Goal: Information Seeking & Learning: Learn about a topic

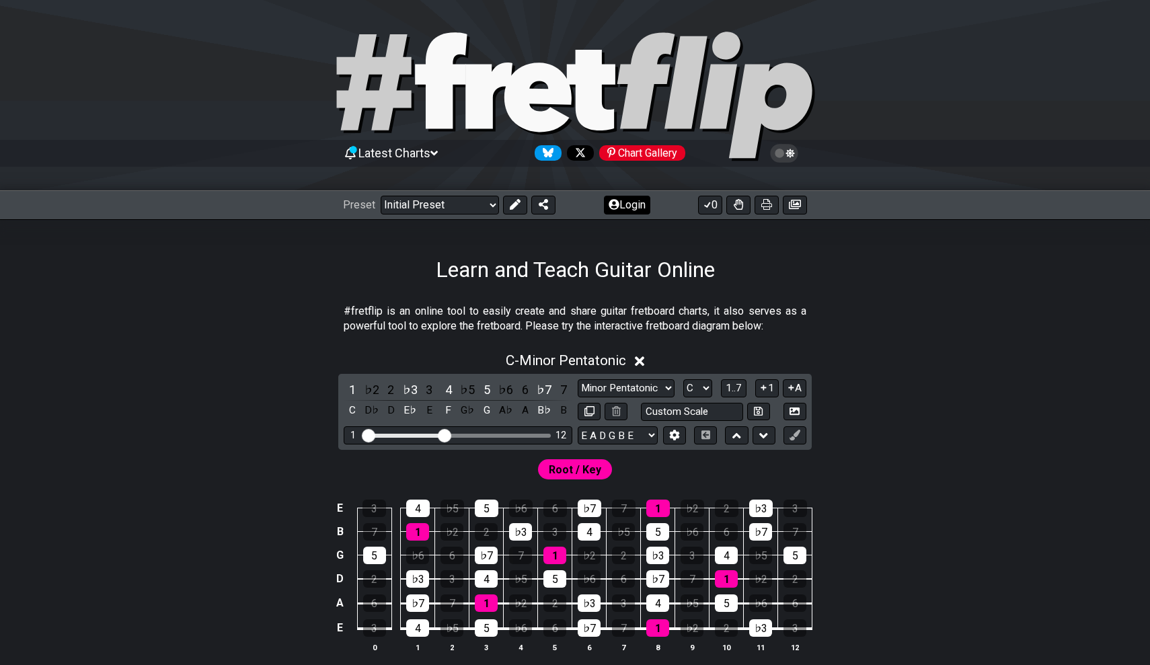
click at [628, 208] on button "Login" at bounding box center [627, 205] width 46 height 19
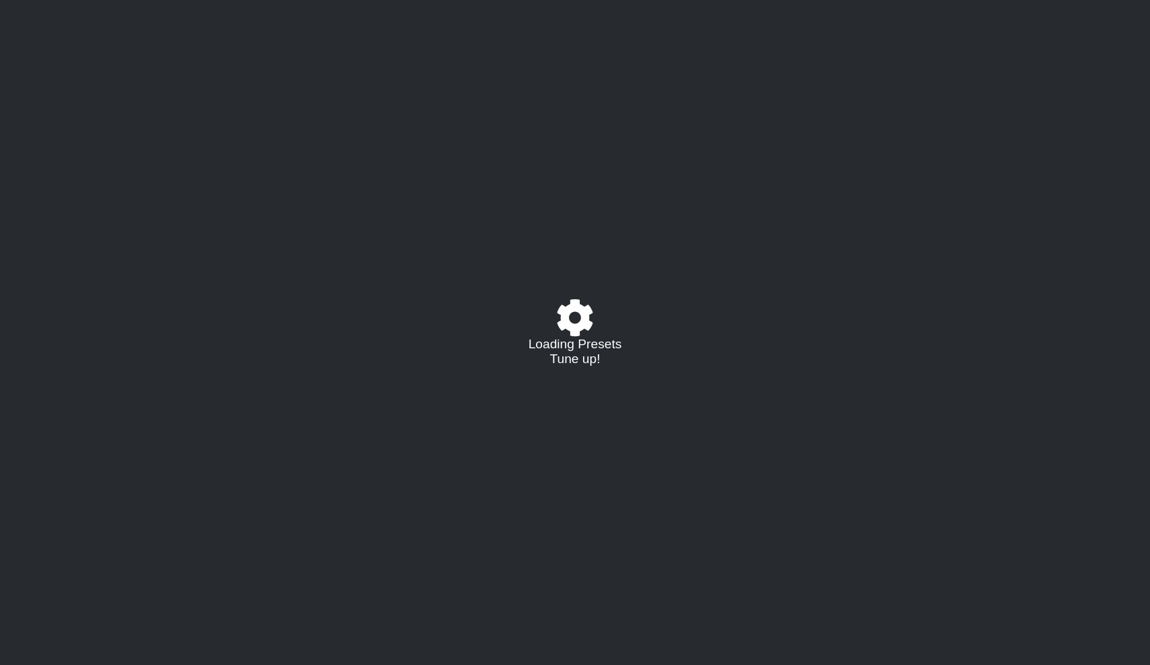
select select "C"
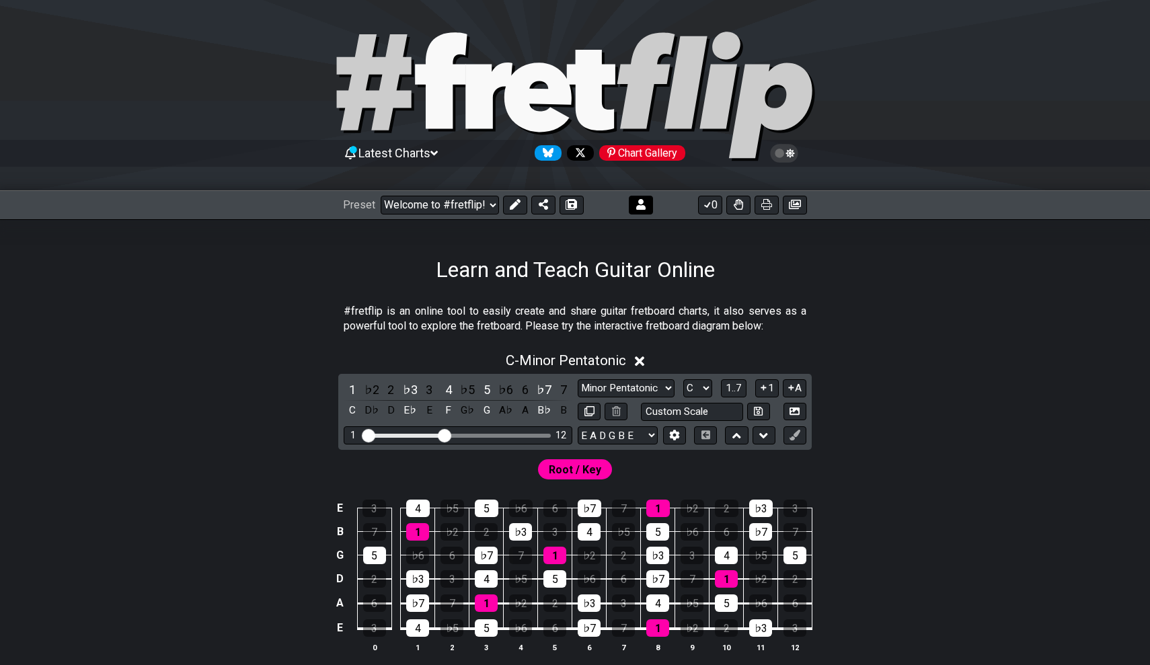
click at [648, 199] on button at bounding box center [641, 205] width 24 height 19
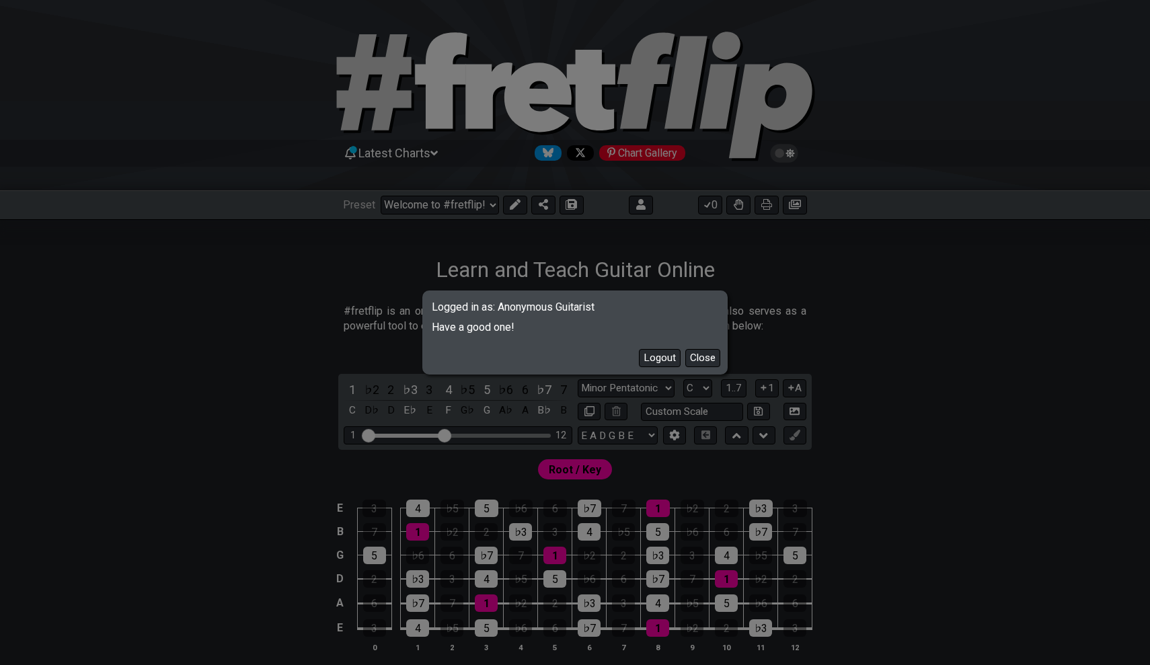
click at [569, 301] on span "Logged in as: Anonymous Guitarist" at bounding box center [574, 302] width 301 height 20
click at [924, 255] on div "Logged in as: Anonymous Guitarist Have a good one! Logout Close" at bounding box center [575, 332] width 1150 height 665
click at [735, 152] on div "Logged in as: Anonymous Guitarist Have a good one! Logout Close" at bounding box center [575, 332] width 1150 height 665
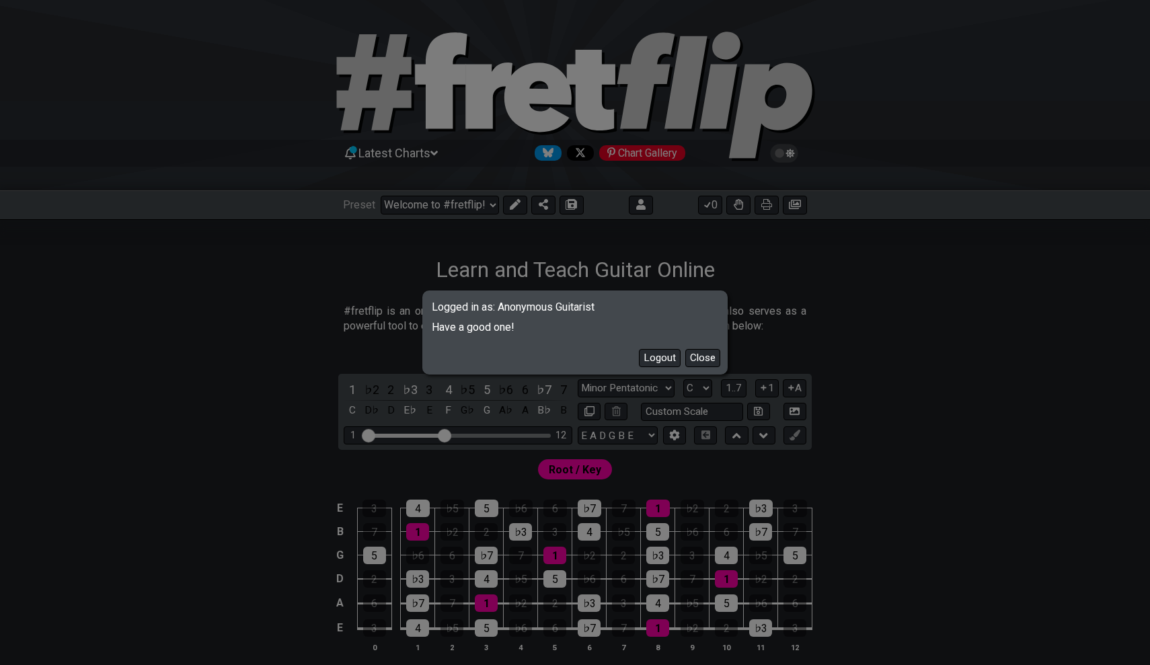
click at [874, 184] on div "Logged in as: Anonymous Guitarist Have a good one! Logout Close" at bounding box center [575, 332] width 1150 height 665
click at [709, 352] on button "Close" at bounding box center [702, 358] width 35 height 18
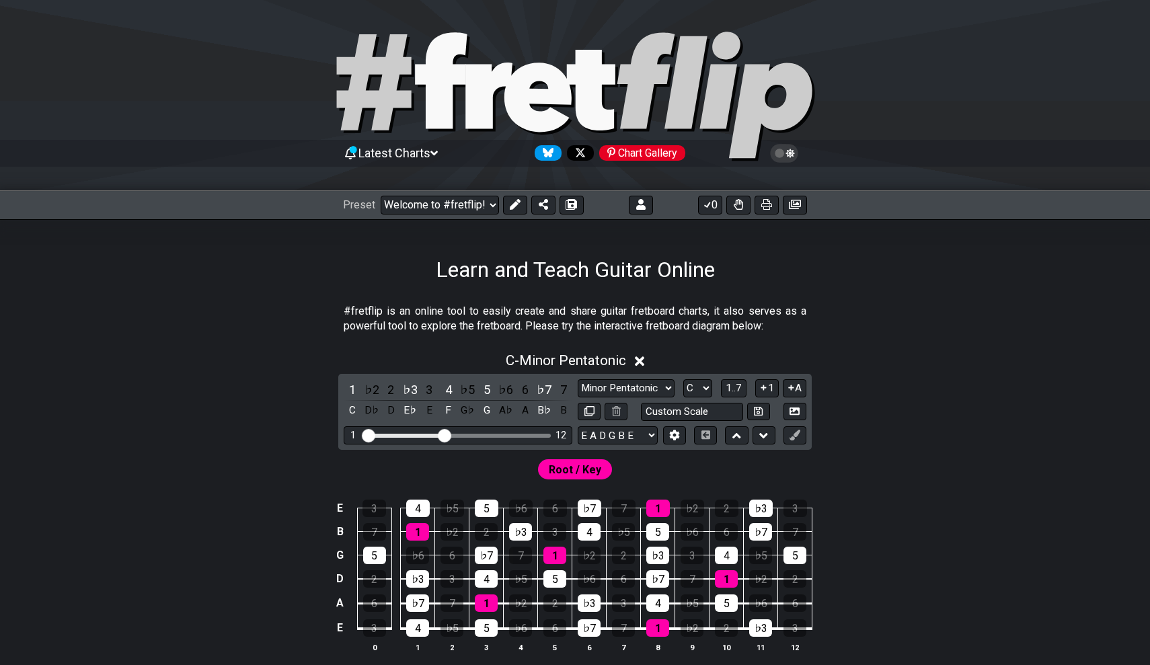
select select "/user-defined"
select select "A"
select select "Testing 1, 3 and 4"
select select "C"
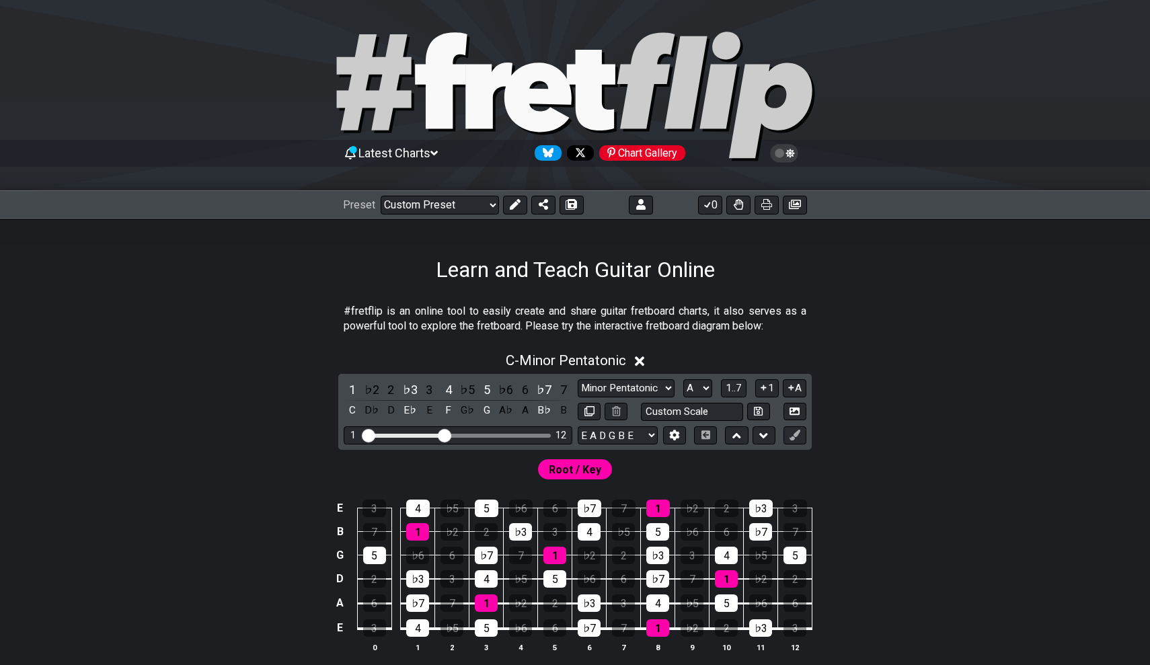
select select "A"
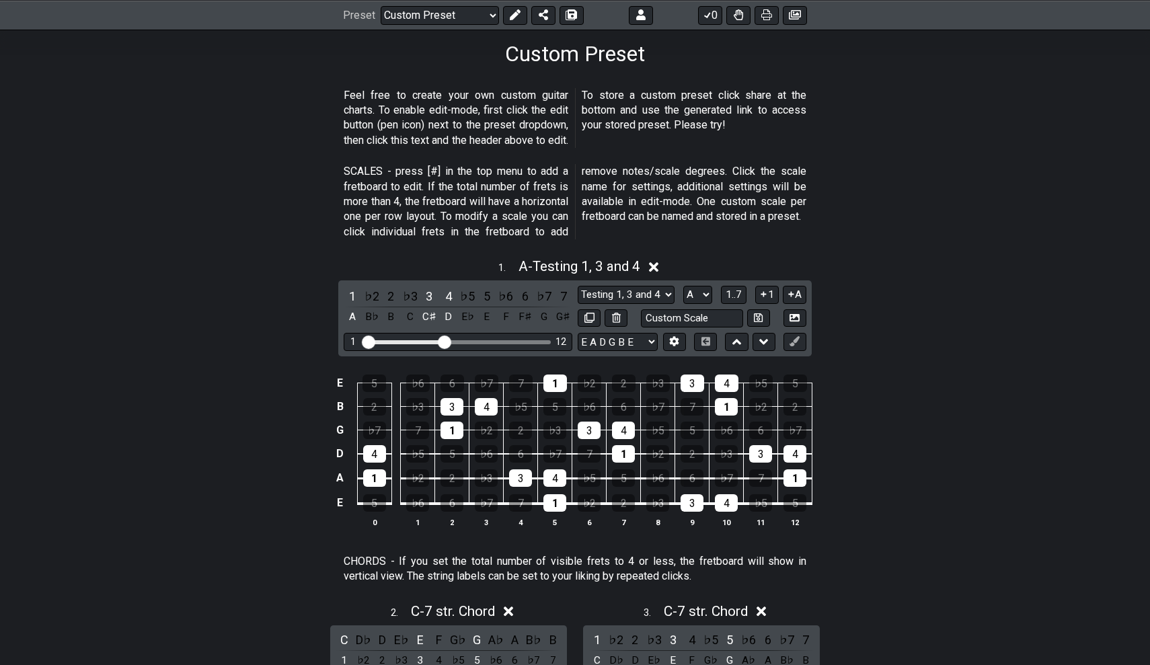
scroll to position [218, 0]
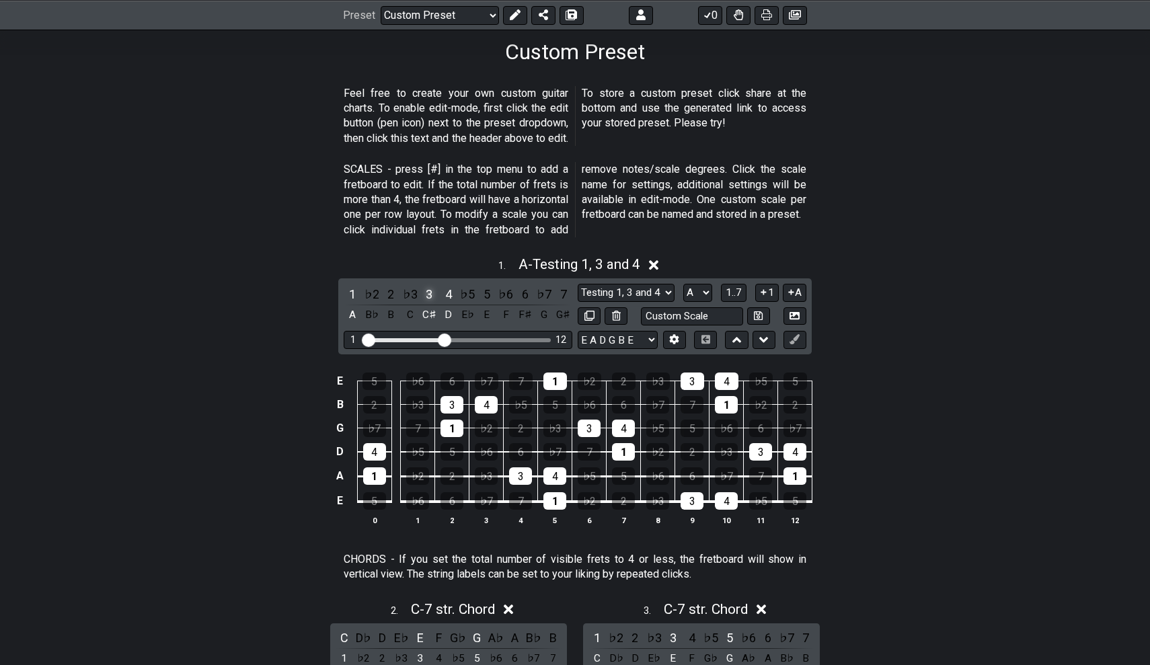
click at [430, 289] on div "3" at bounding box center [428, 294] width 17 height 18
click at [447, 288] on div "4" at bounding box center [448, 294] width 17 height 18
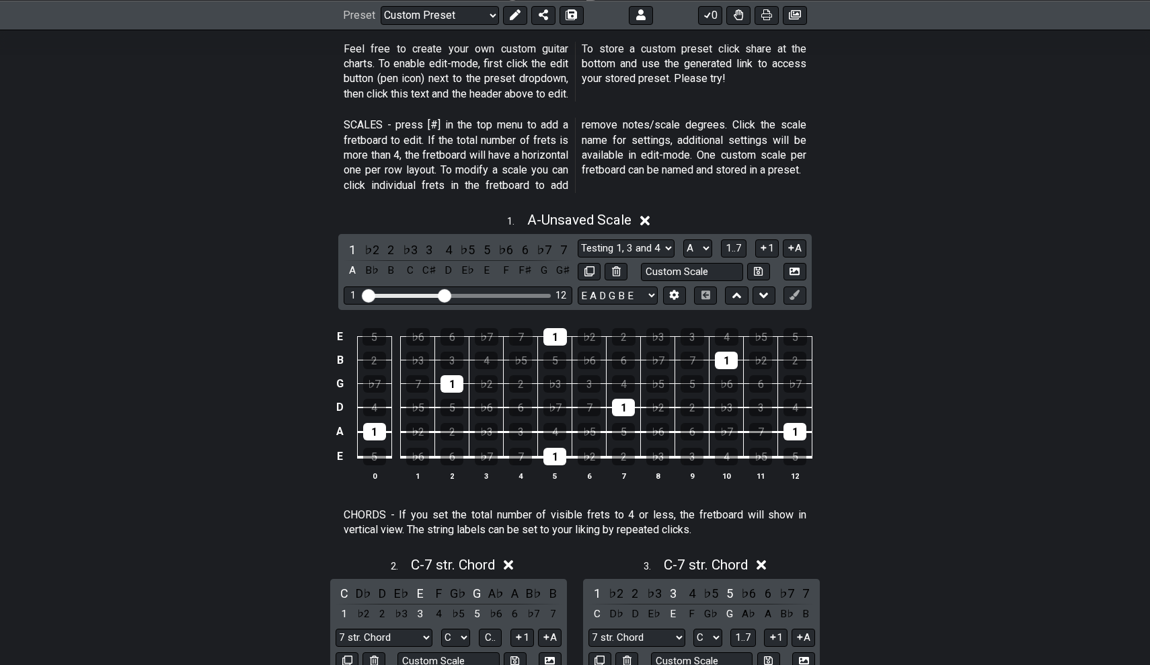
scroll to position [266, 0]
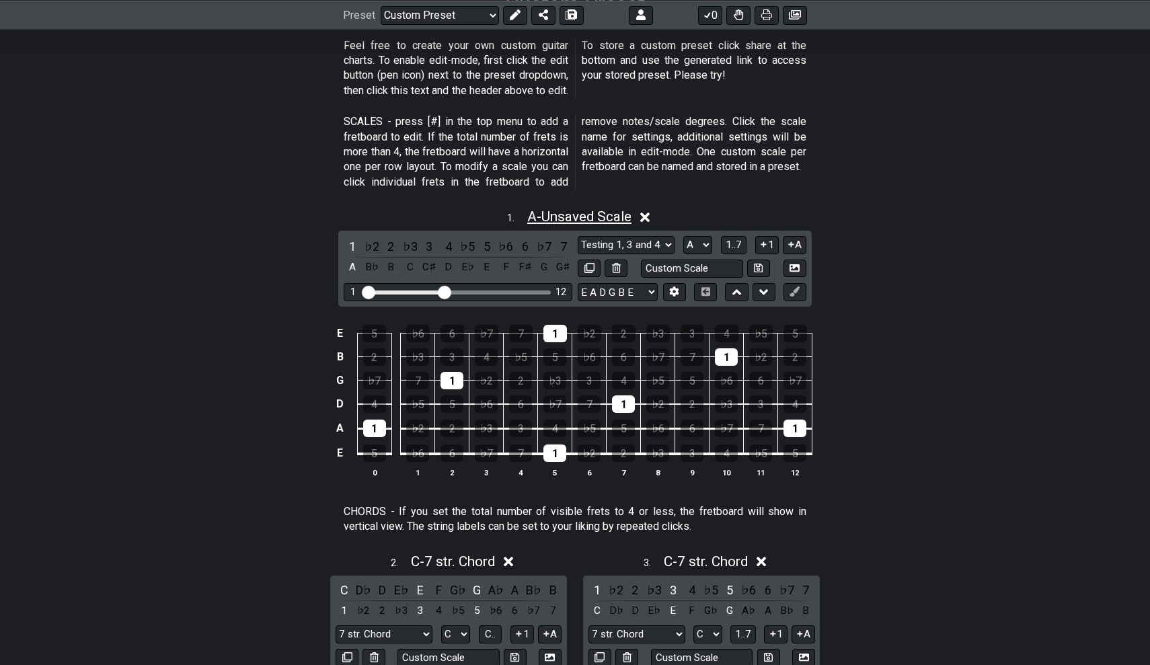
click at [623, 214] on span "A - Unsaved Scale" at bounding box center [579, 216] width 104 height 16
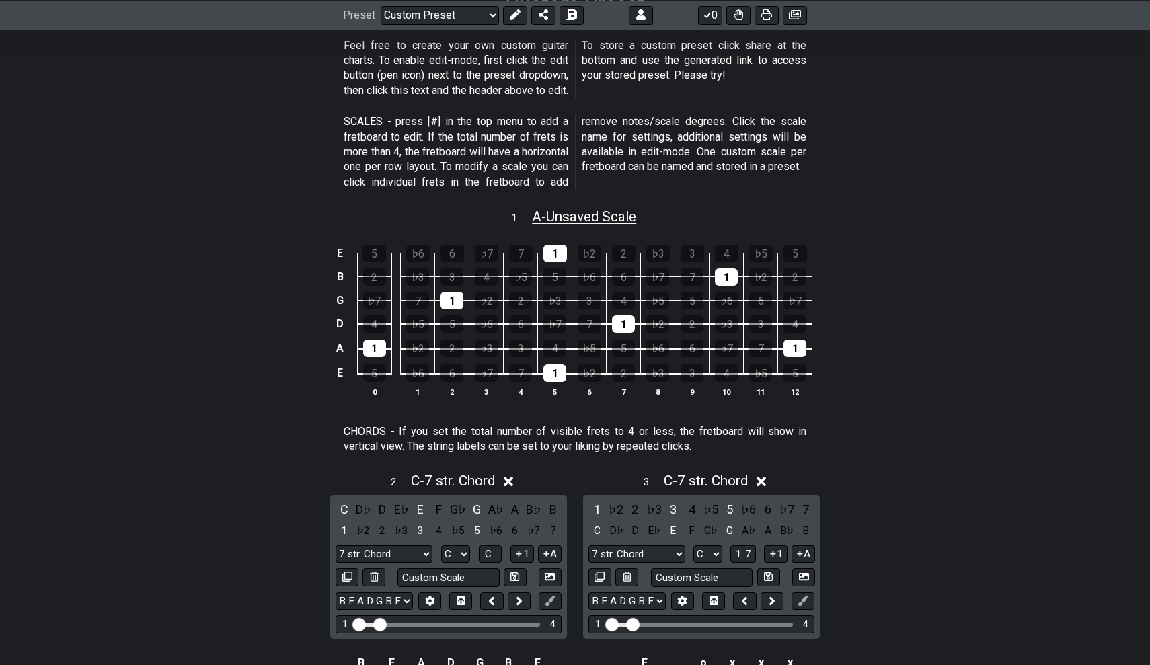
click at [619, 212] on span "A - Unsaved Scale" at bounding box center [584, 216] width 104 height 16
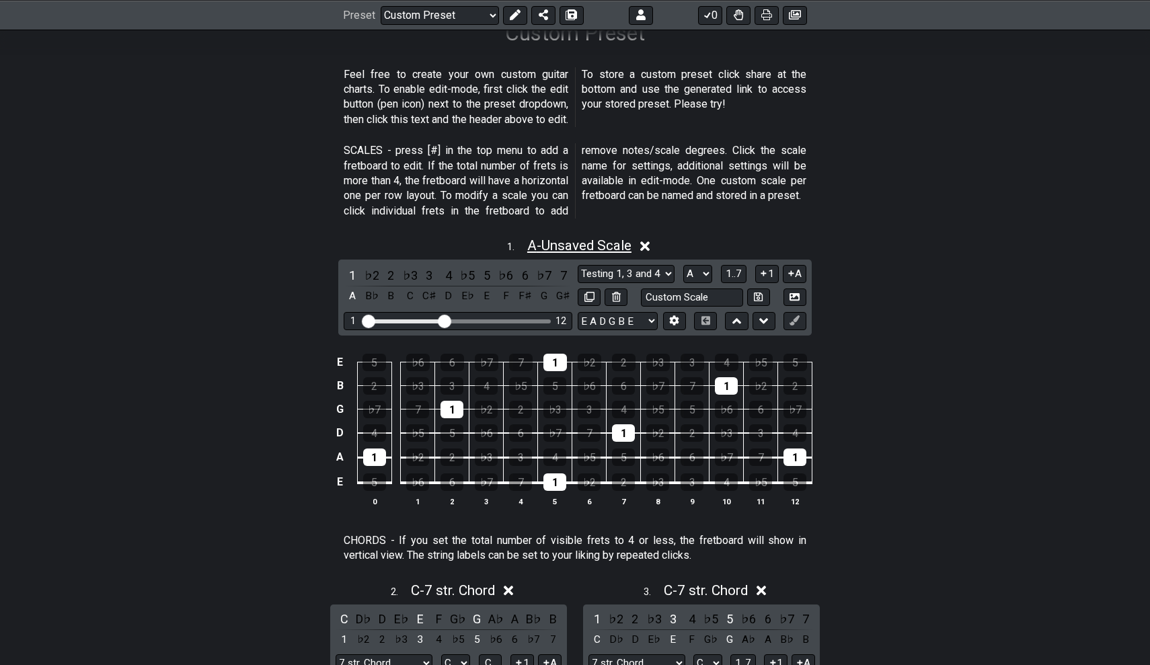
scroll to position [225, 0]
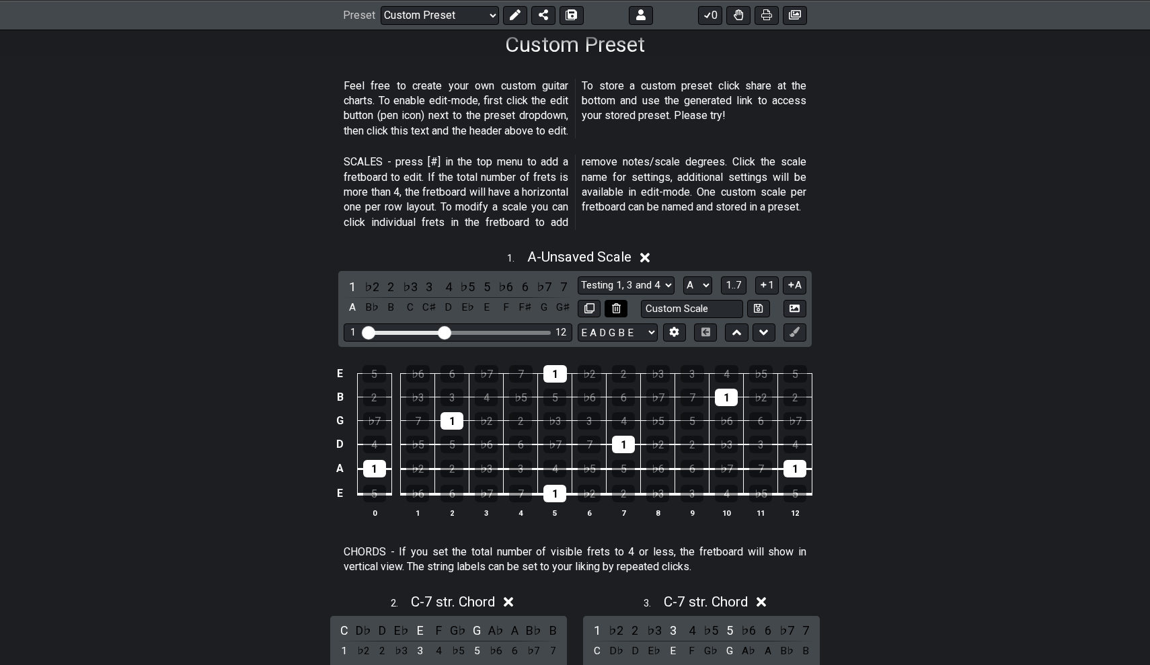
click at [613, 304] on icon at bounding box center [616, 308] width 9 height 10
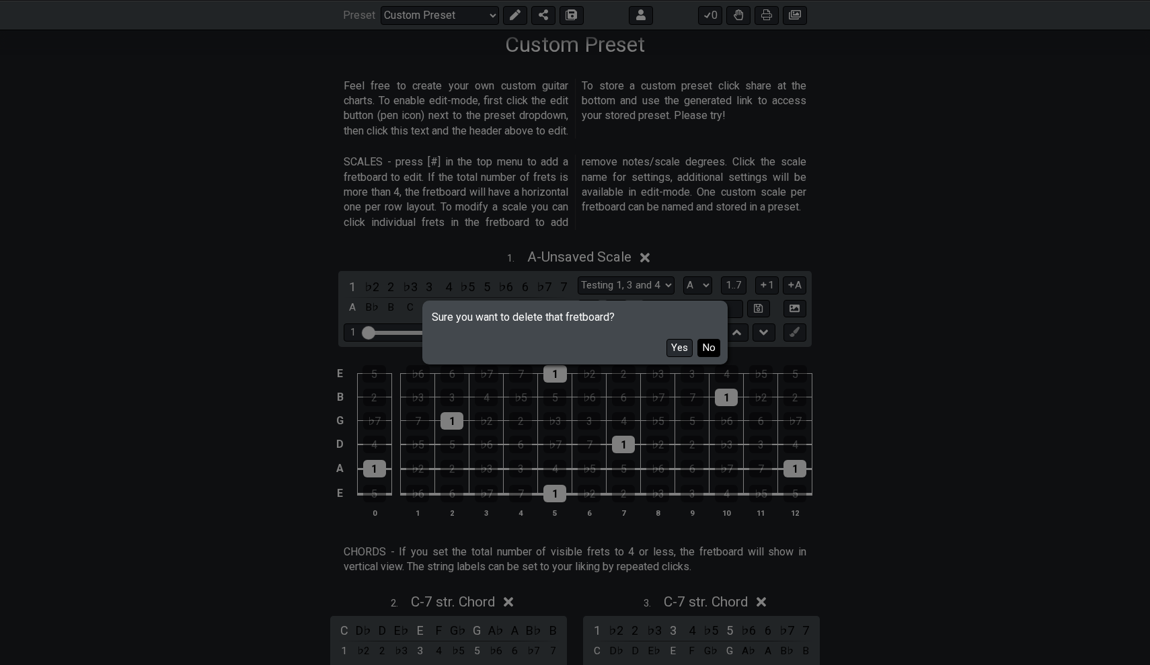
click at [705, 348] on button "No" at bounding box center [708, 348] width 23 height 18
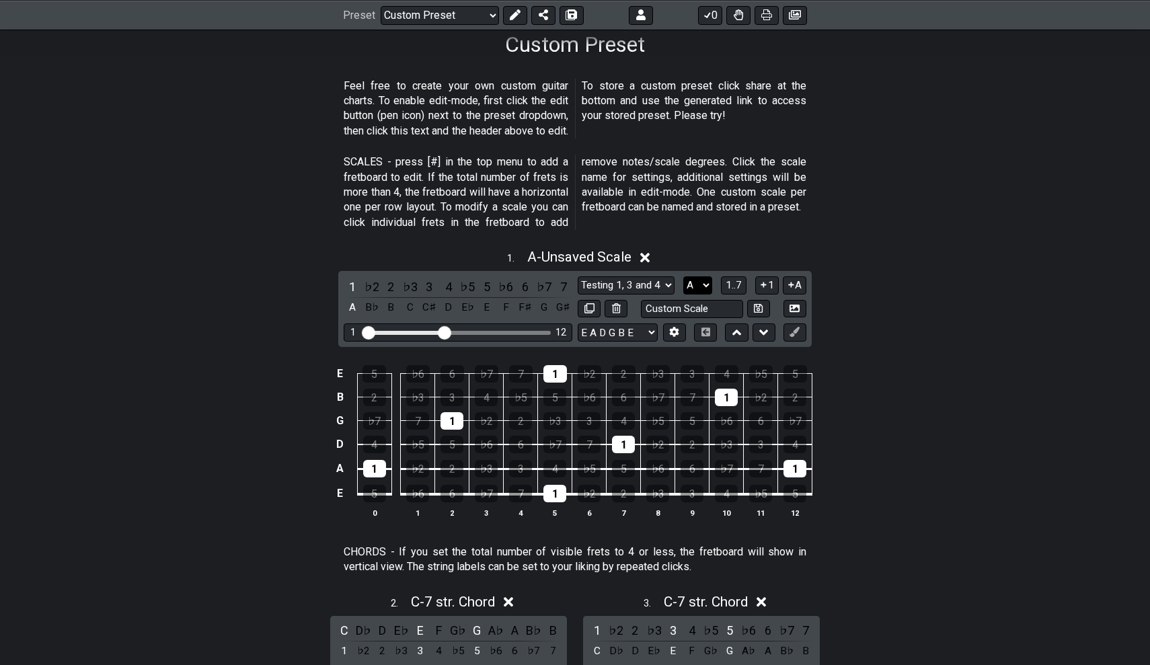
select select "B"
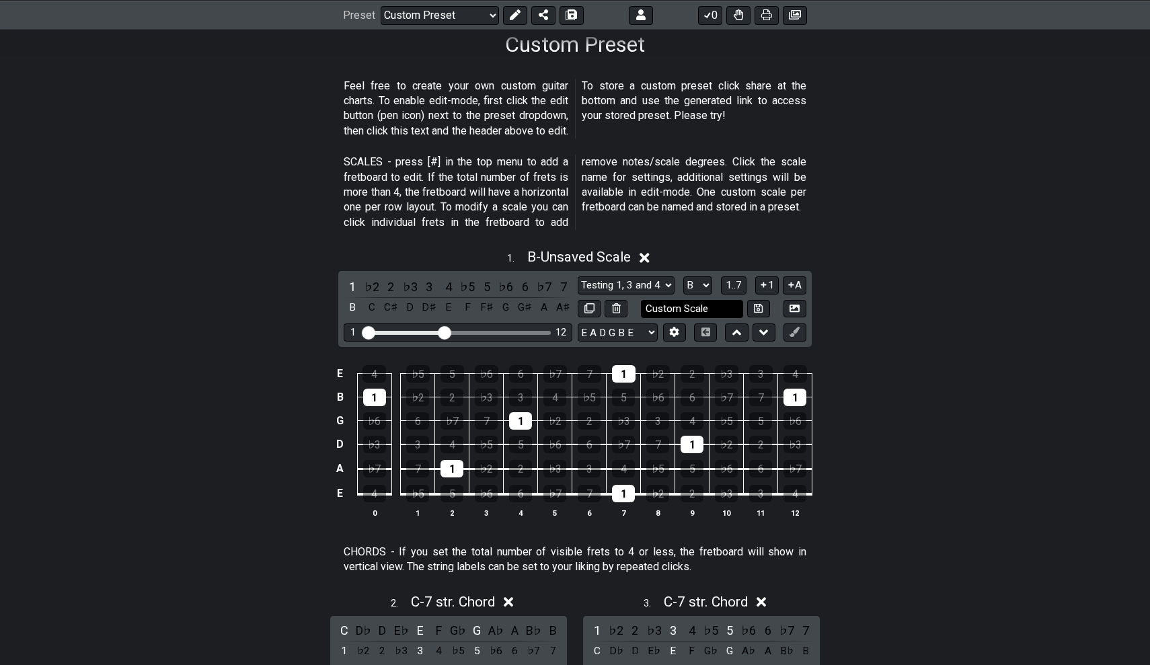
click at [694, 306] on input "text" at bounding box center [692, 309] width 102 height 18
type input "B Root Note"
click at [798, 305] on icon at bounding box center [794, 307] width 10 height 7
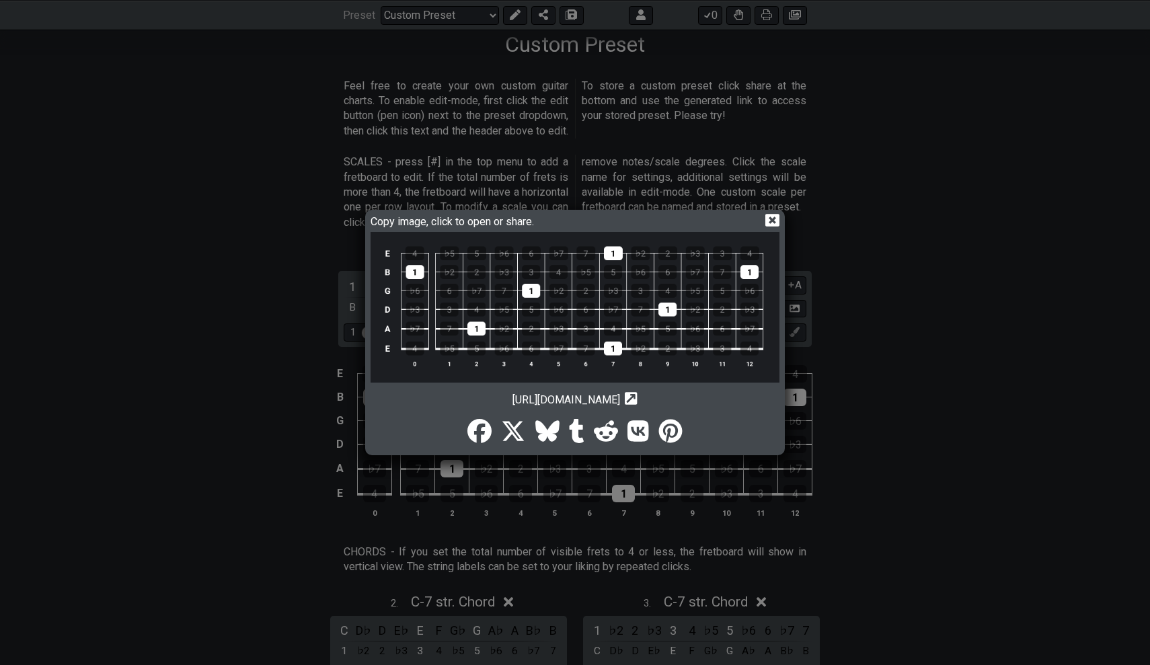
click at [511, 275] on img at bounding box center [574, 307] width 409 height 151
click at [353, 249] on div "Copy image, click to open or share. [URL][DOMAIN_NAME] Copy url to clipboard" at bounding box center [575, 332] width 1150 height 665
click at [776, 223] on icon at bounding box center [772, 220] width 14 height 13
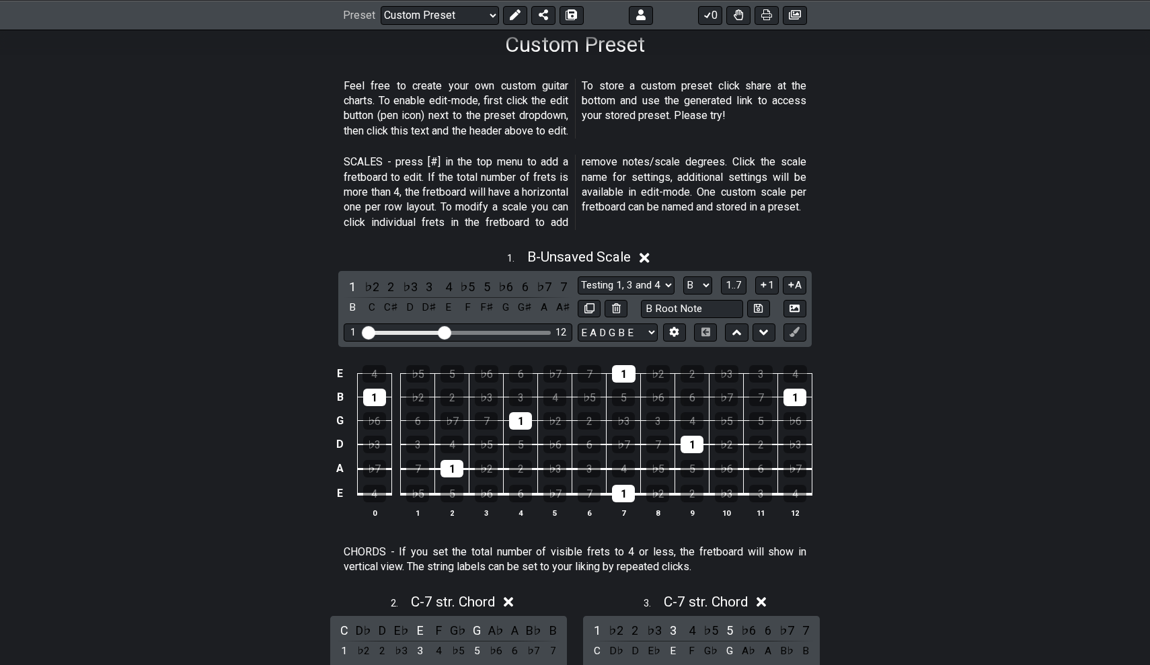
drag, startPoint x: 931, startPoint y: 457, endPoint x: 360, endPoint y: 425, distance: 572.3
click at [358, 424] on div "E 4 ♭5 5 ♭6 6 ♭7 7 1 ♭2 2 ♭3 3 4 B 1 ♭2 2 ♭3 3 4 ♭5 5 ♭6 6 ♭7 7 1 G ♭6 6 ♭7 7 1…" at bounding box center [574, 442] width 1049 height 189
drag, startPoint x: 304, startPoint y: 364, endPoint x: 838, endPoint y: 481, distance: 546.6
click at [834, 488] on div "E 4 ♭5 5 ♭6 6 ♭7 7 1 ♭2 2 ♭3 3 4 B 1 ♭2 2 ♭3 3 4 ♭5 5 ♭6 6 ♭7 7 1 G ♭6 6 ♭7 7 1…" at bounding box center [574, 442] width 1049 height 189
drag, startPoint x: 838, startPoint y: 481, endPoint x: 290, endPoint y: 242, distance: 597.9
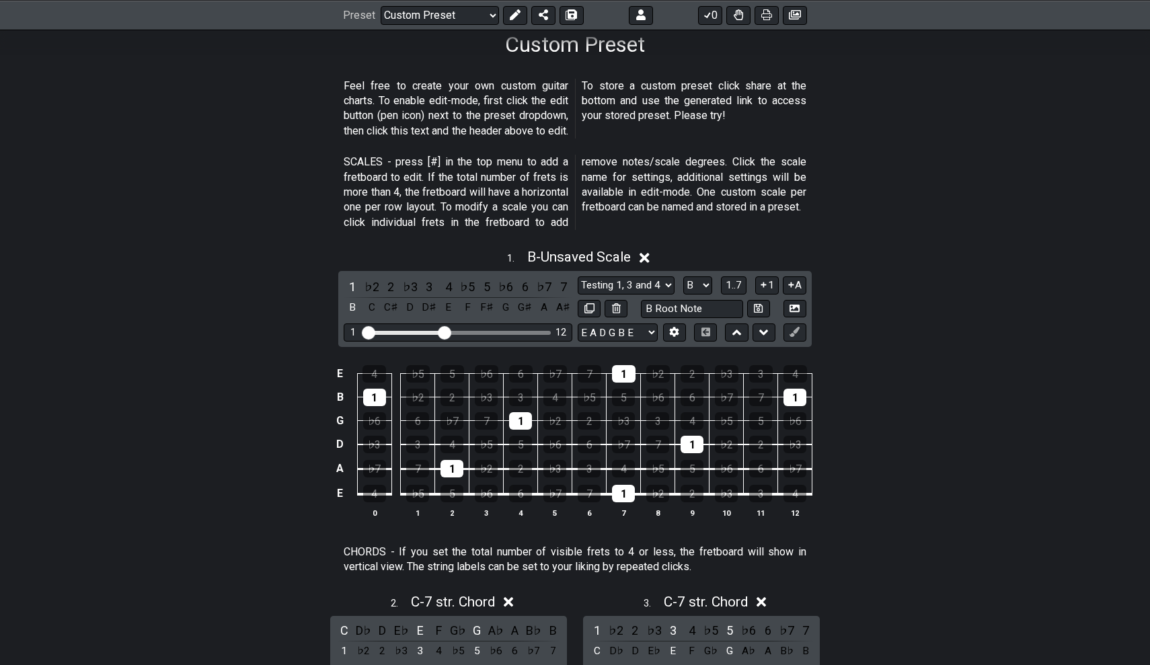
click at [288, 241] on div "1 . B - Unsaved Scale 1 ♭2 2 ♭3 3 4 ♭5 5 ♭6 6 ♭7 7 B C C♯ D D♯ E F F♯ G G♯ A A♯…" at bounding box center [574, 389] width 1049 height 296
click at [449, 323] on div "1 12" at bounding box center [458, 332] width 229 height 18
click at [462, 325] on div "1 12" at bounding box center [458, 332] width 229 height 18
drag, startPoint x: 438, startPoint y: 328, endPoint x: 543, endPoint y: 331, distance: 104.9
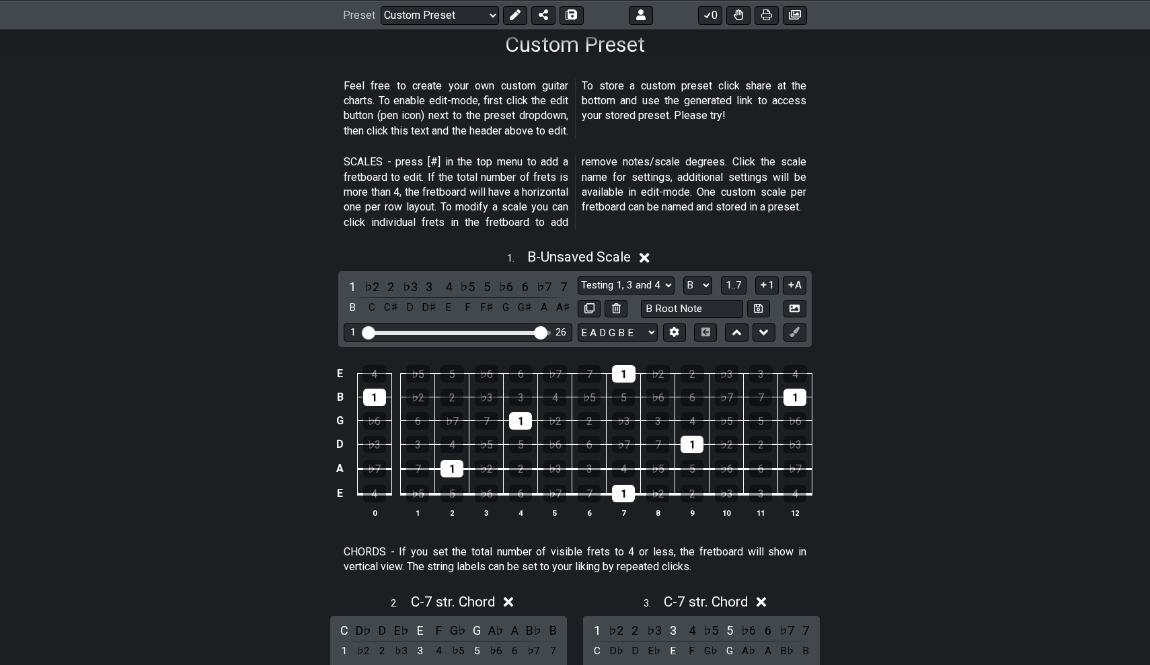
click at [543, 331] on input "Visible fret range" at bounding box center [457, 331] width 191 height 0
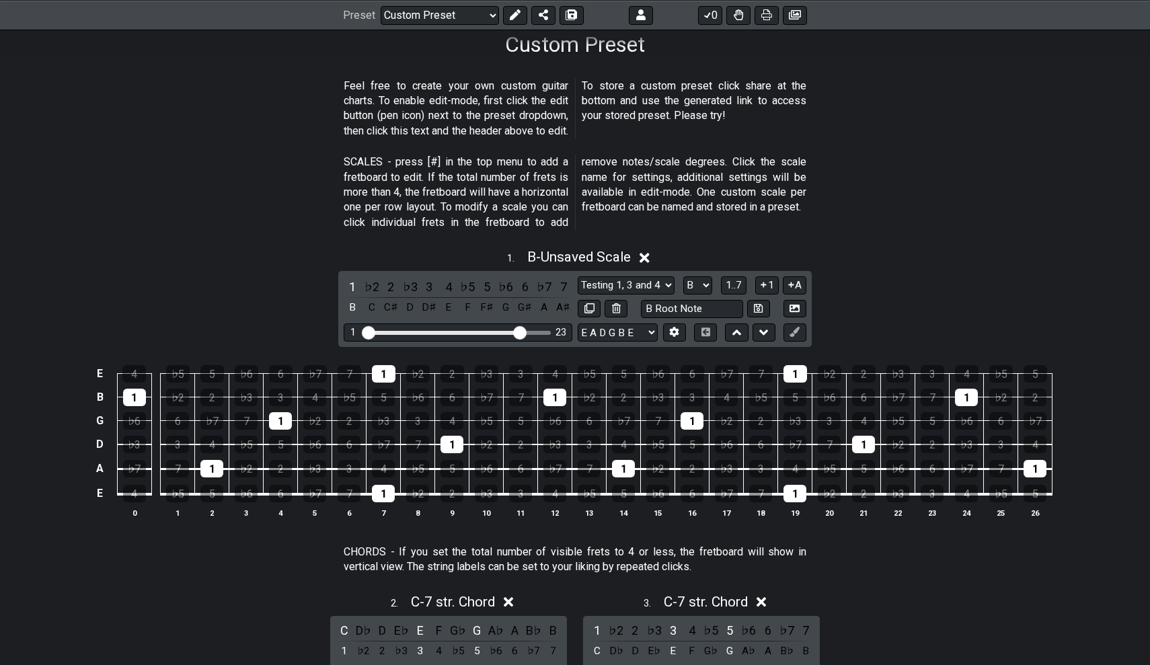
drag, startPoint x: 543, startPoint y: 331, endPoint x: 522, endPoint y: 333, distance: 21.0
click at [522, 331] on input "Visible fret range" at bounding box center [457, 331] width 191 height 0
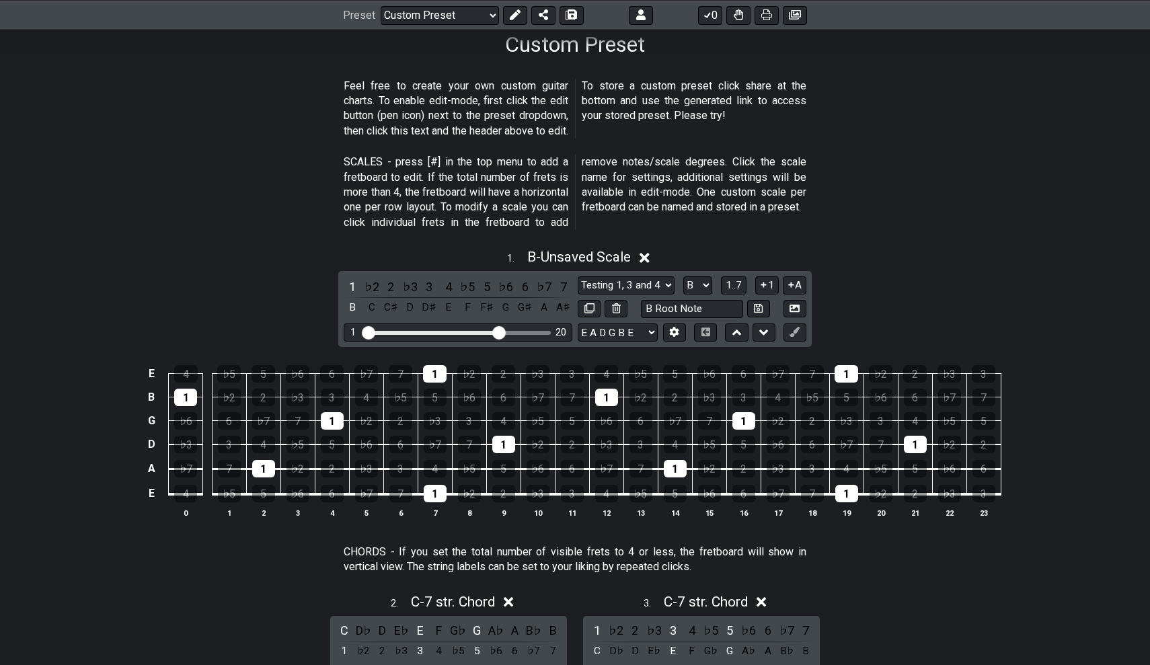
drag, startPoint x: 522, startPoint y: 333, endPoint x: 498, endPoint y: 335, distance: 23.6
click at [498, 331] on input "Visible fret range" at bounding box center [457, 331] width 191 height 0
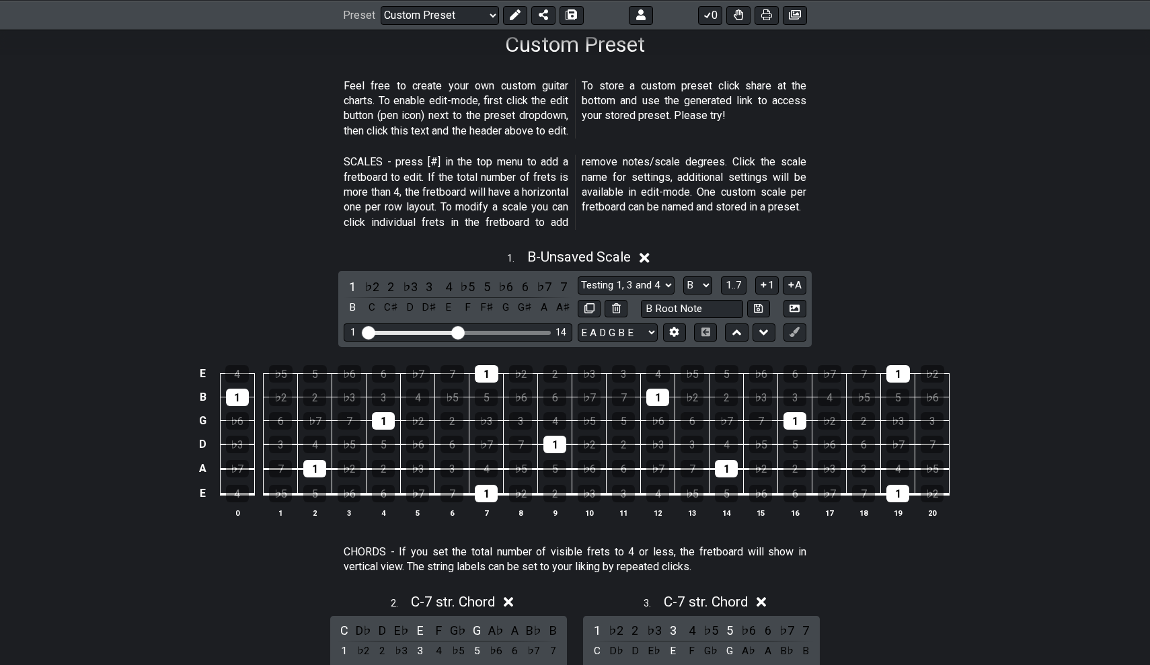
drag, startPoint x: 498, startPoint y: 335, endPoint x: 454, endPoint y: 327, distance: 44.4
click at [454, 331] on input "Visible fret range" at bounding box center [457, 331] width 191 height 0
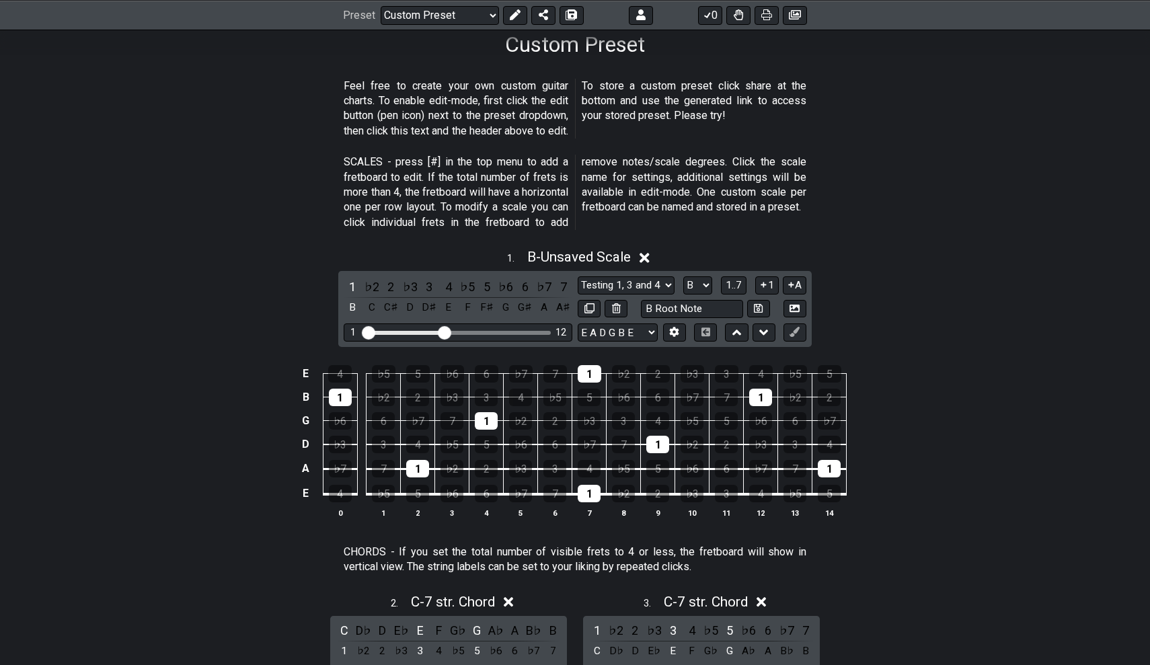
drag, startPoint x: 458, startPoint y: 328, endPoint x: 446, endPoint y: 328, distance: 12.1
click at [446, 331] on input "Visible fret range" at bounding box center [457, 331] width 191 height 0
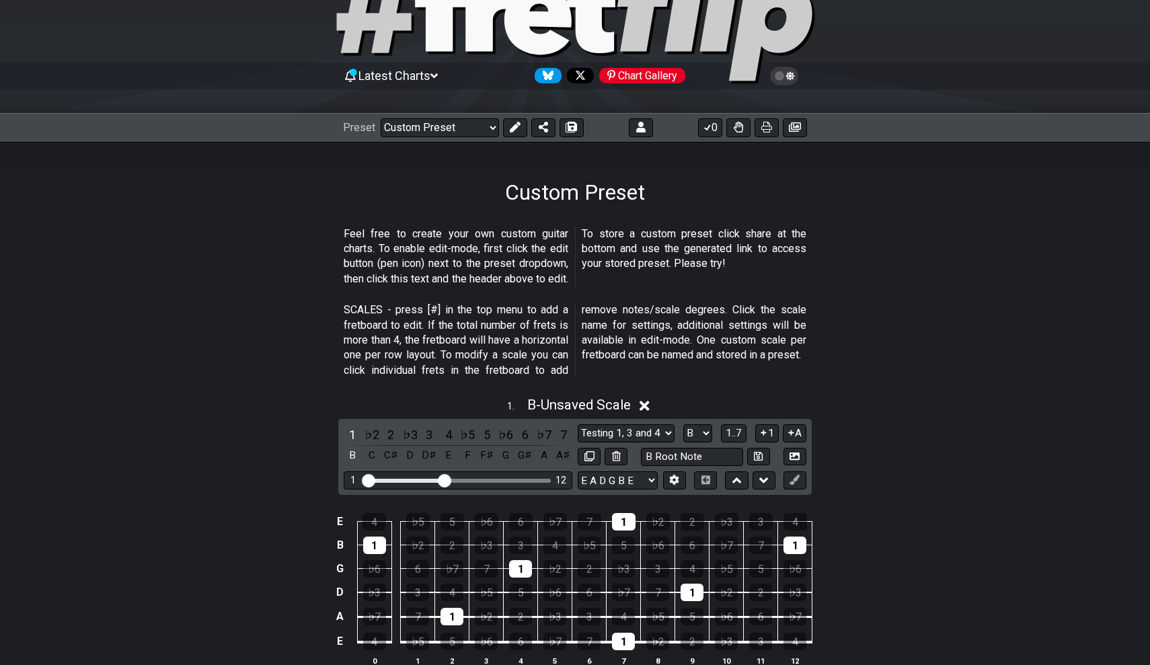
scroll to position [31, 0]
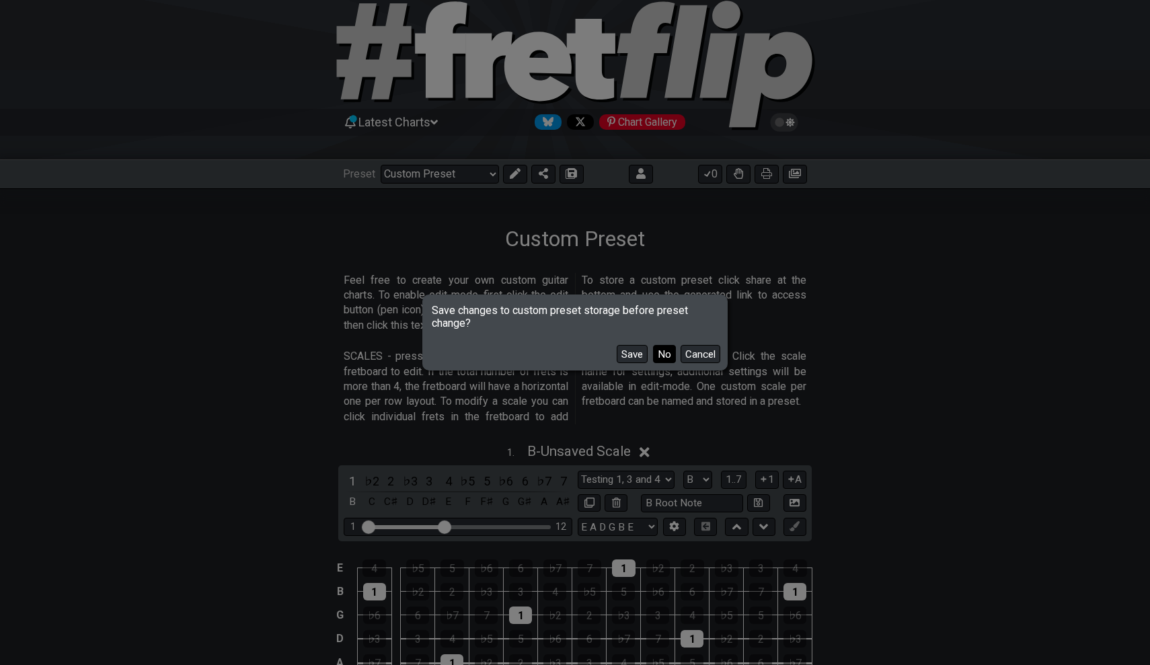
click at [663, 360] on button "No" at bounding box center [664, 354] width 23 height 18
select select "/guitar-scales"
select select "C"
select select "Minor Pentatonic"
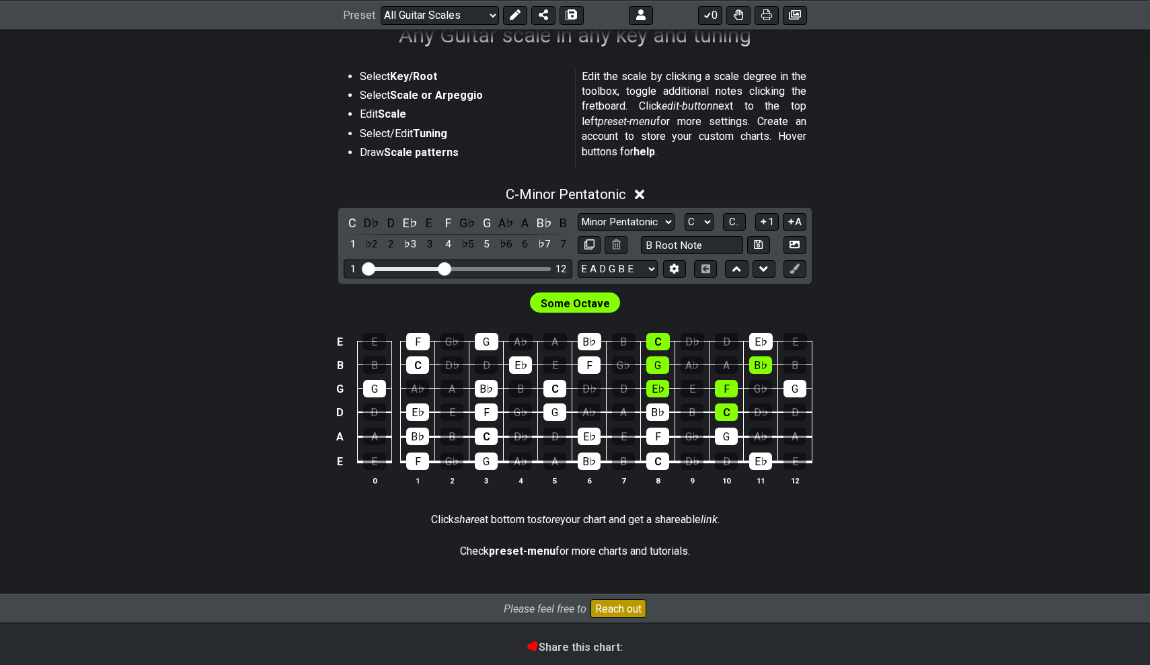
scroll to position [255, 0]
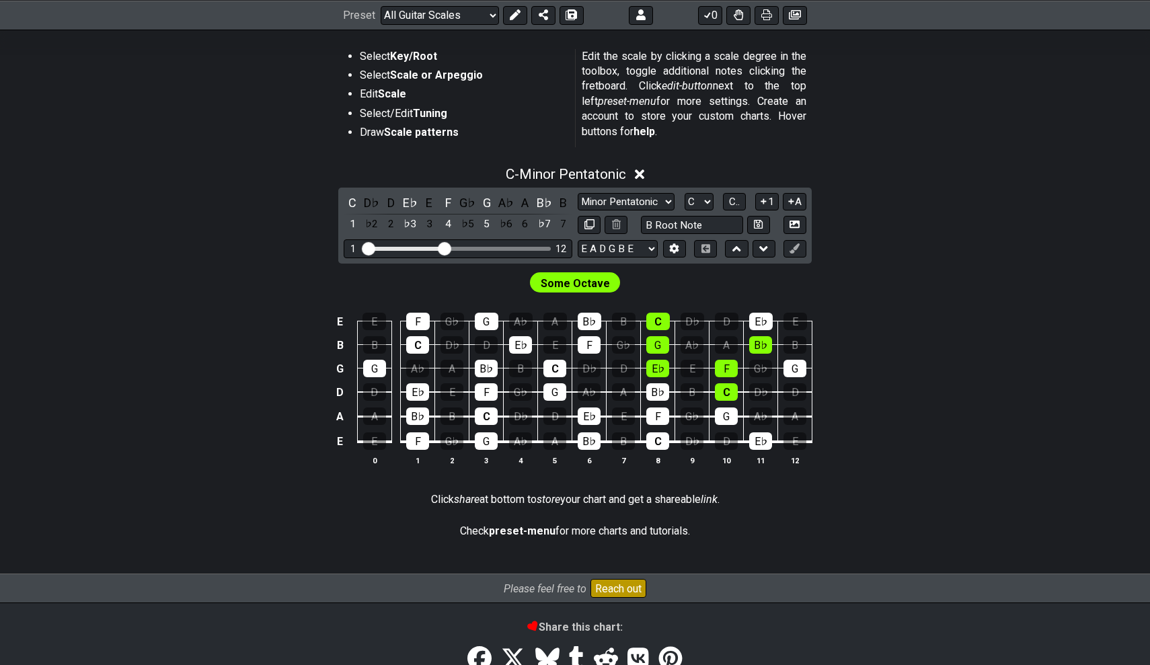
click at [581, 285] on span "Some Octave" at bounding box center [574, 283] width 69 height 19
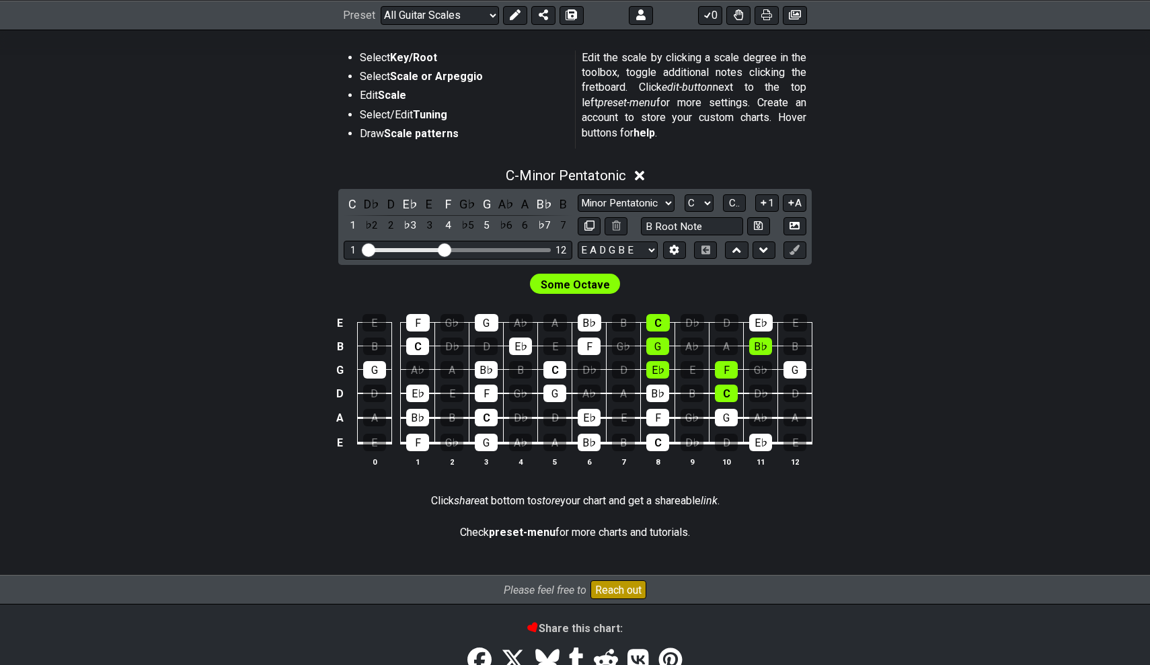
scroll to position [212, 0]
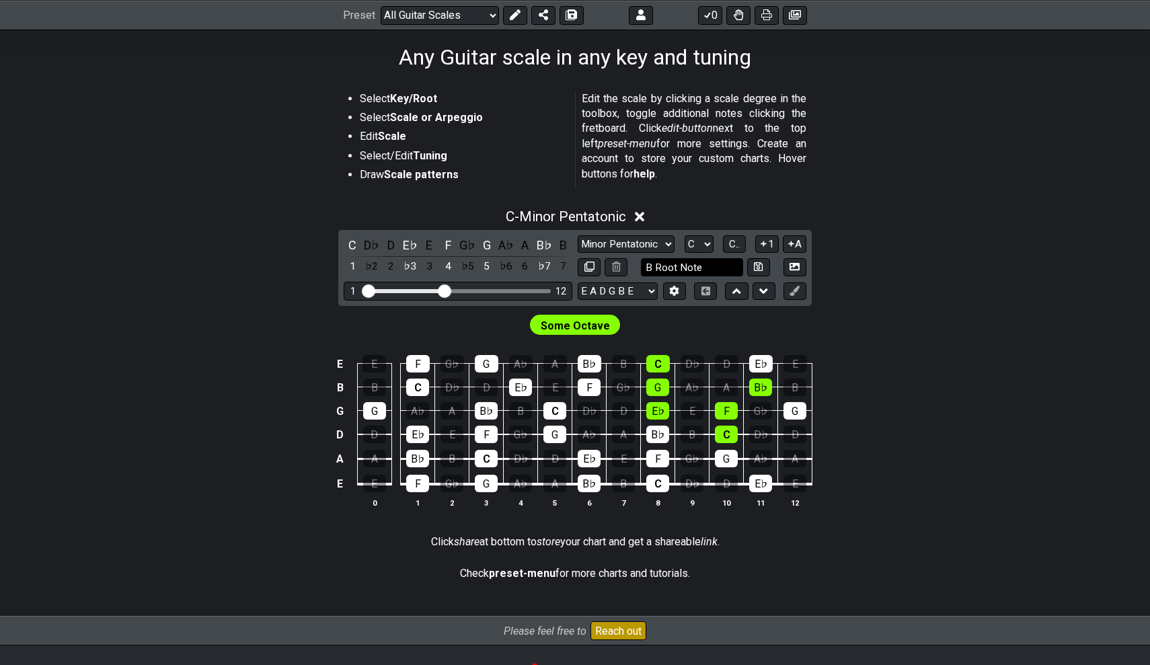
click at [682, 259] on input "B Root Note" at bounding box center [692, 267] width 102 height 18
click at [698, 259] on input "B Root Note" at bounding box center [692, 267] width 102 height 18
click at [679, 260] on input "B Root Note" at bounding box center [692, 267] width 102 height 18
click at [705, 268] on input "B Root Note" at bounding box center [692, 267] width 102 height 18
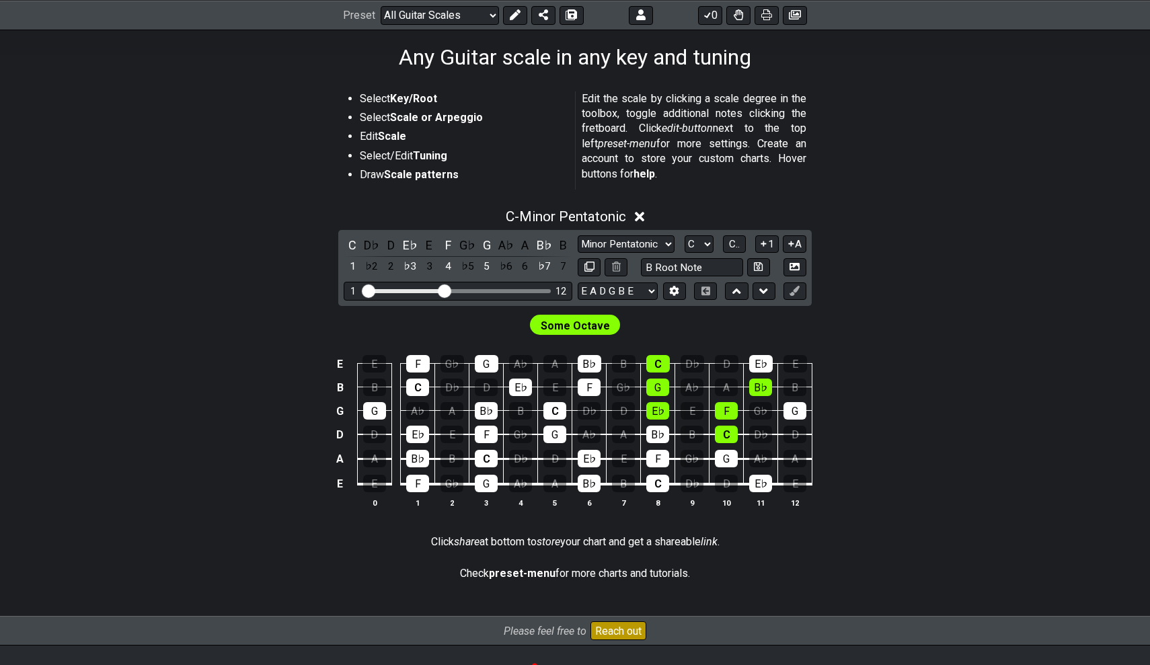
drag, startPoint x: 705, startPoint y: 268, endPoint x: 635, endPoint y: 270, distance: 69.9
click at [635, 270] on div "B Root Note" at bounding box center [691, 267] width 229 height 18
type input "Custom Scale"
click at [846, 282] on div "C - Minor Pentatonic C D♭ D E♭ E F G♭ G A♭ A B♭ B 1 ♭2 2 ♭3 3 4 ♭5 5 ♭6 6 ♭7 7 …" at bounding box center [574, 363] width 1049 height 327
click at [407, 246] on div "E♭" at bounding box center [409, 245] width 17 height 18
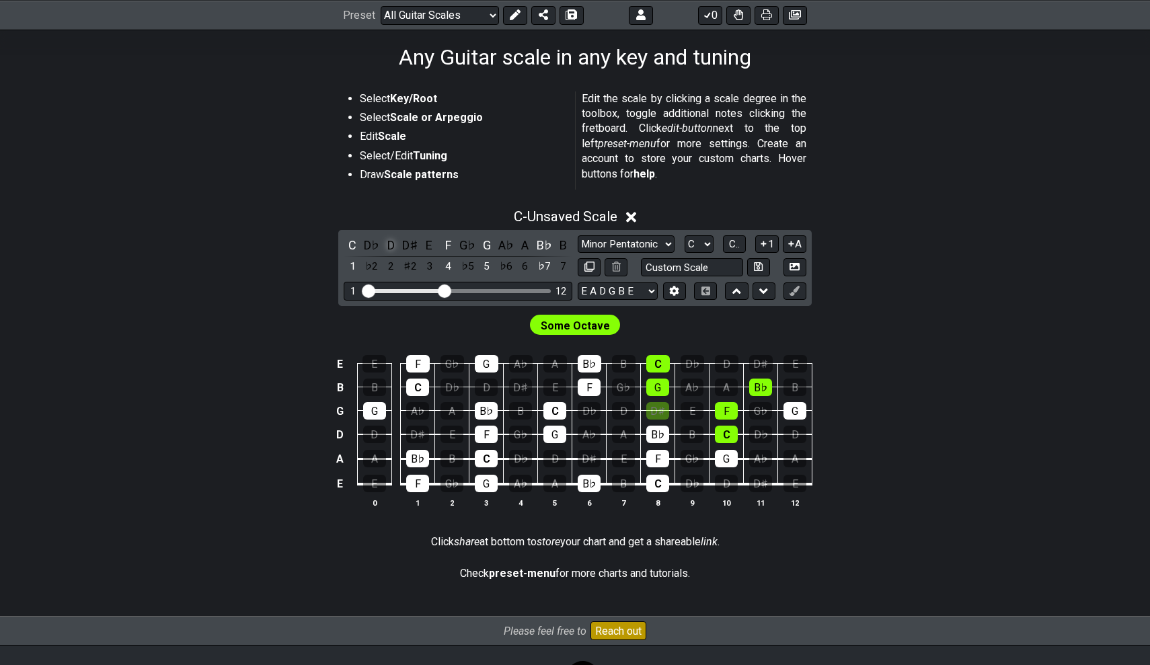
click at [391, 243] on div "D" at bounding box center [390, 245] width 17 height 18
click at [435, 243] on div "E" at bounding box center [428, 245] width 17 height 18
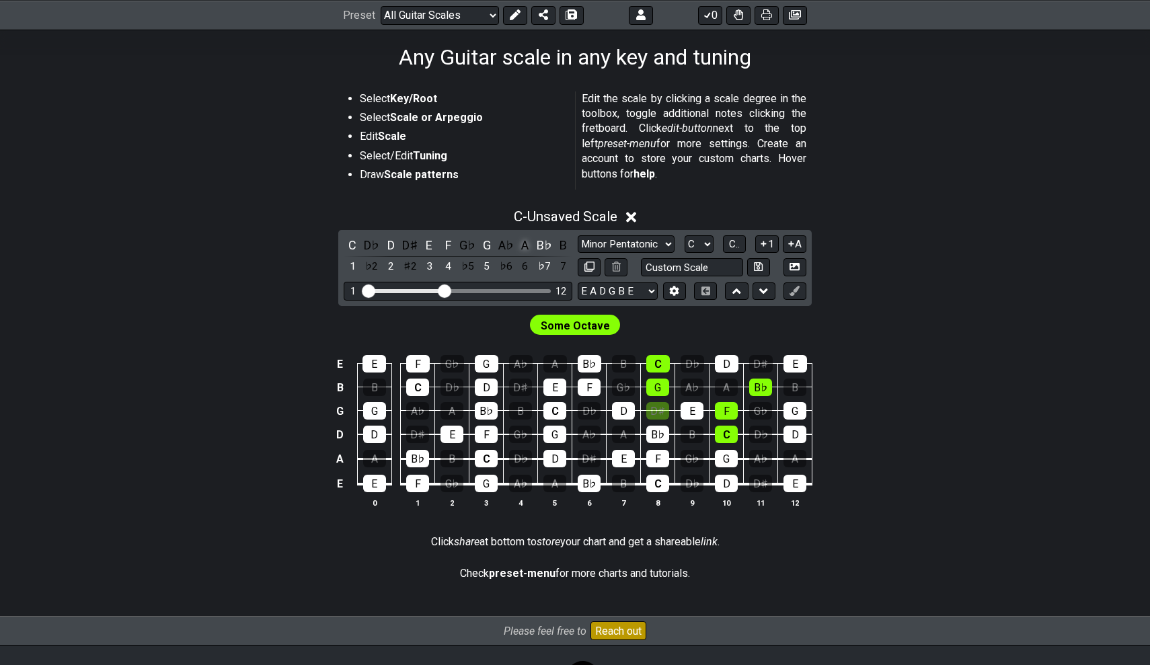
click at [528, 247] on div "A" at bounding box center [524, 245] width 17 height 18
click at [546, 247] on div "B♭" at bounding box center [543, 245] width 17 height 18
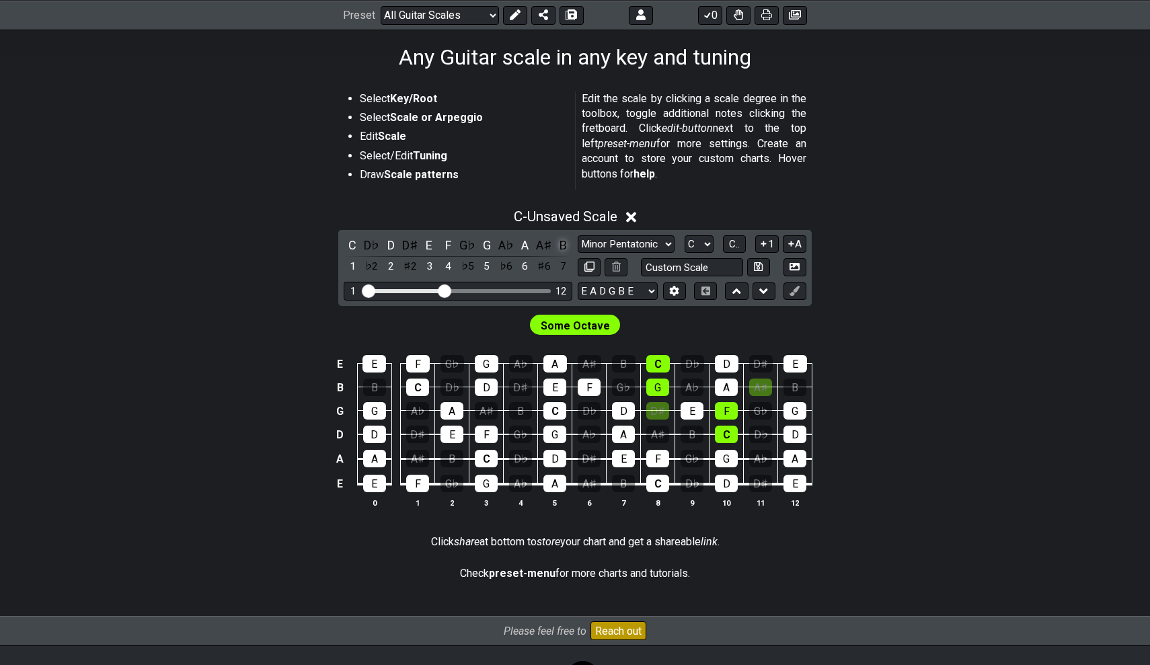
click at [557, 244] on div "B" at bounding box center [563, 245] width 17 height 18
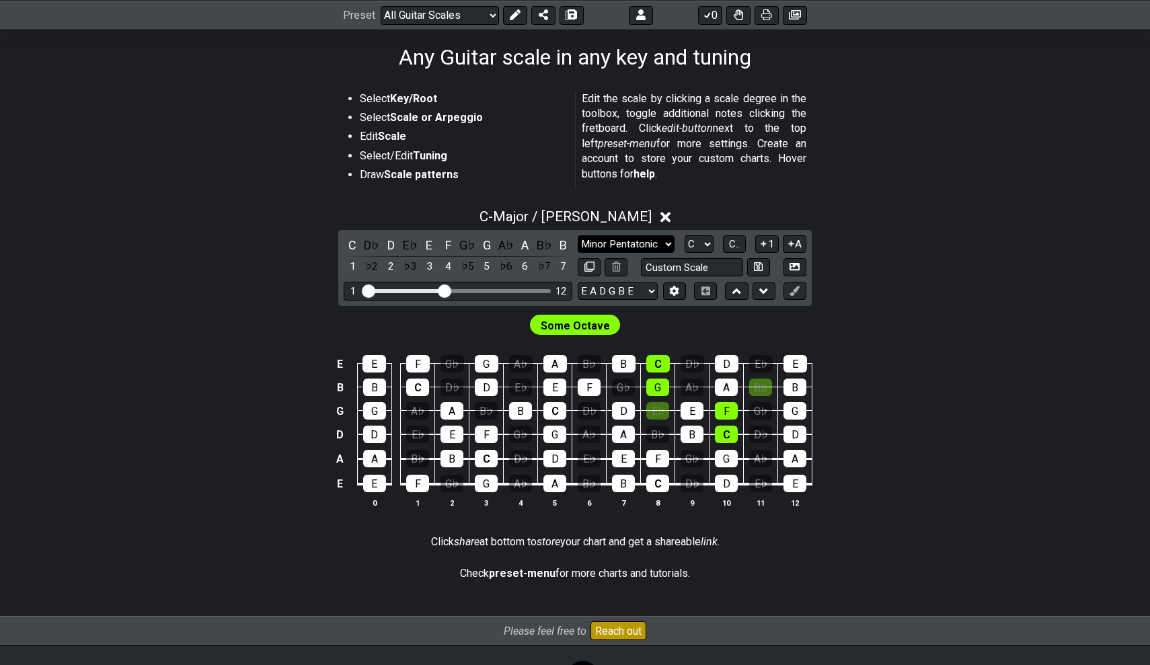
click at [648, 237] on select "Minor Pentatonic Root Minor Pentatonic Major Pentatonic Minor Blues Major Blues…" at bounding box center [625, 244] width 97 height 18
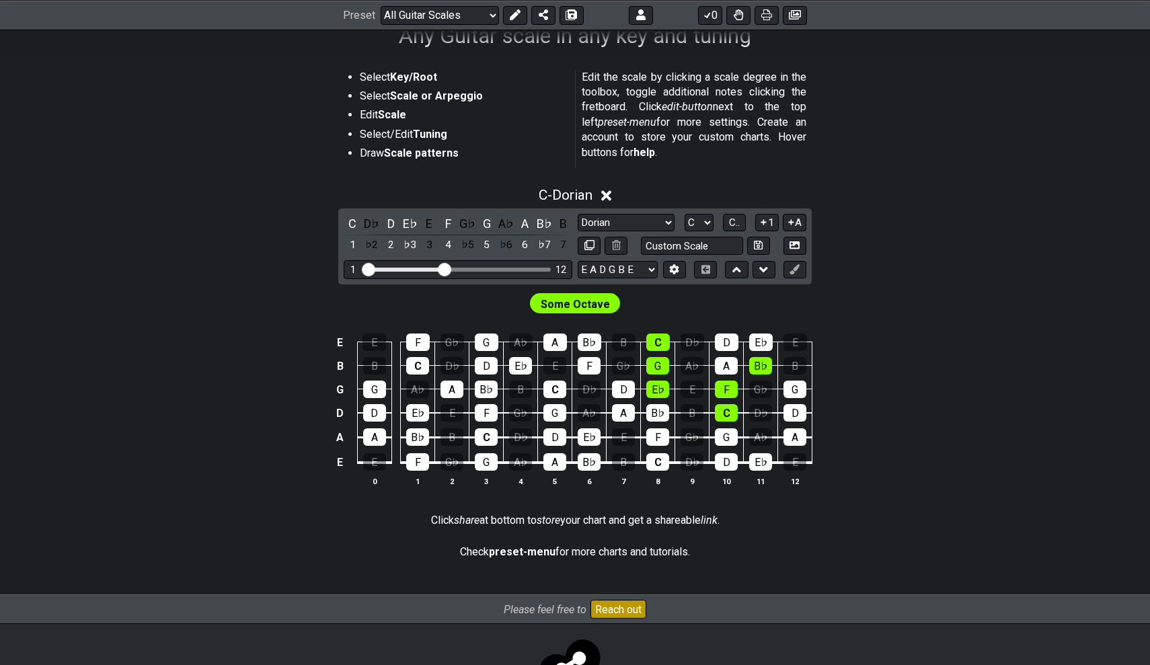
scroll to position [294, 0]
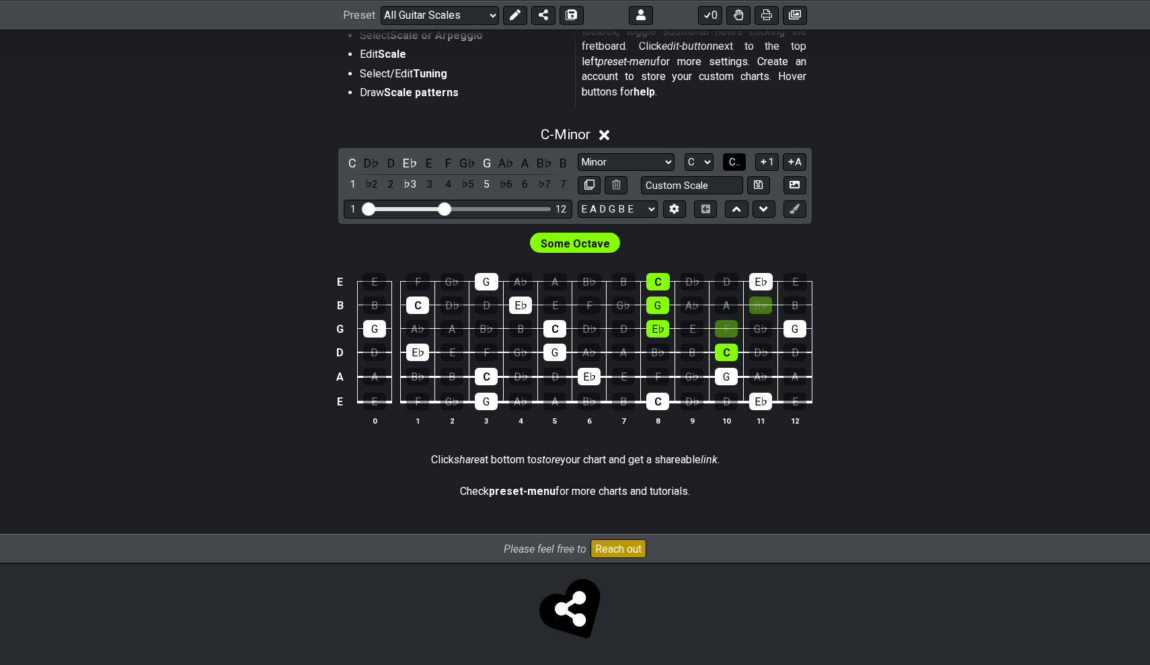
click at [739, 158] on span "C.." at bounding box center [734, 162] width 11 height 12
click at [738, 156] on span "1..7" at bounding box center [733, 162] width 16 height 12
click at [737, 156] on span "..." at bounding box center [734, 162] width 6 height 12
click at [738, 156] on span "C.." at bounding box center [734, 162] width 11 height 12
click at [738, 156] on span "1..7" at bounding box center [733, 162] width 16 height 12
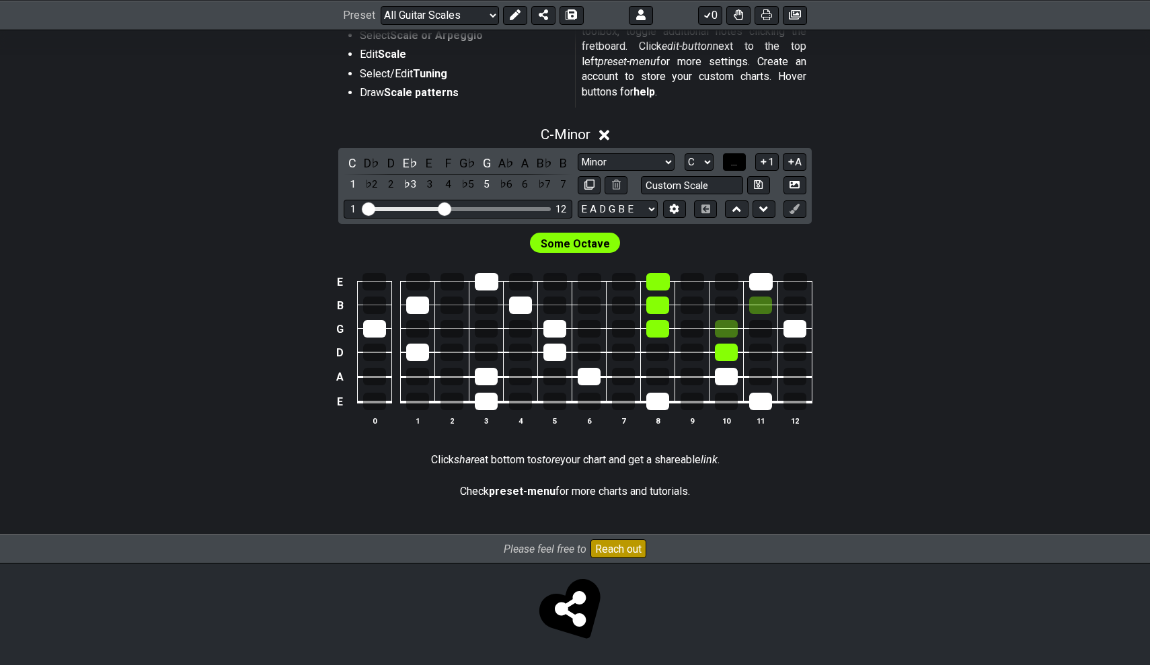
click at [737, 156] on span "..." at bounding box center [734, 162] width 6 height 12
click at [738, 156] on span "C.." at bounding box center [734, 162] width 11 height 12
click at [738, 156] on span "1..7" at bounding box center [733, 162] width 16 height 12
click at [737, 156] on span "..." at bounding box center [734, 162] width 6 height 12
click at [738, 156] on span "C.." at bounding box center [734, 162] width 11 height 12
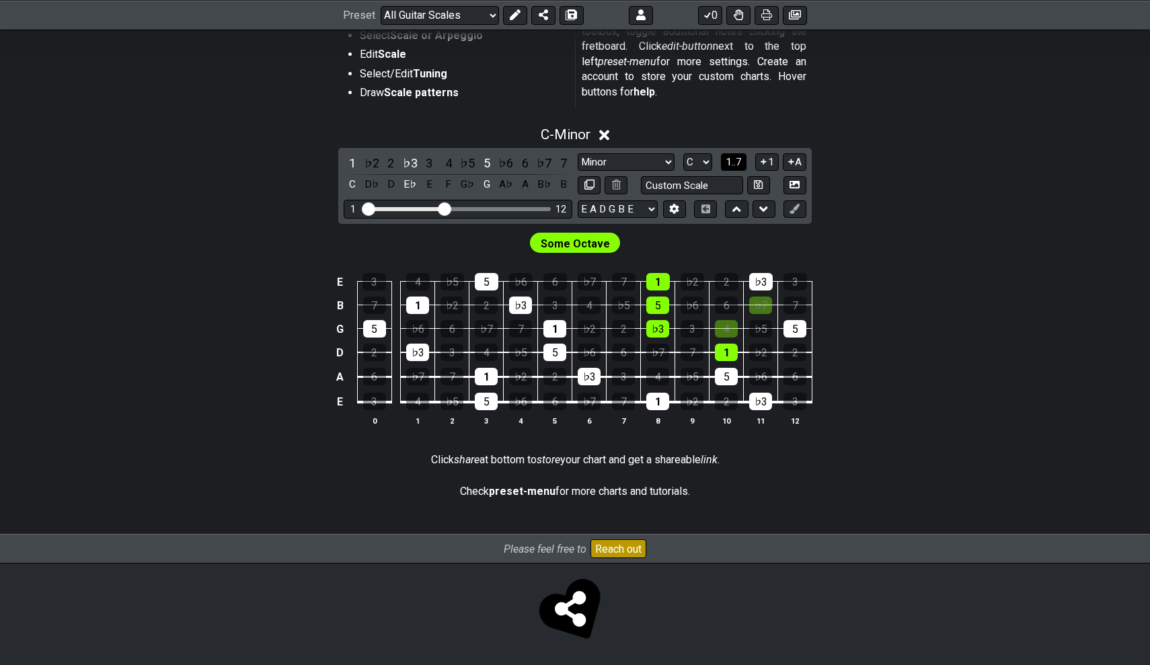
click at [744, 157] on button "1..7" at bounding box center [734, 162] width 26 height 18
click at [766, 157] on icon at bounding box center [763, 162] width 13 height 10
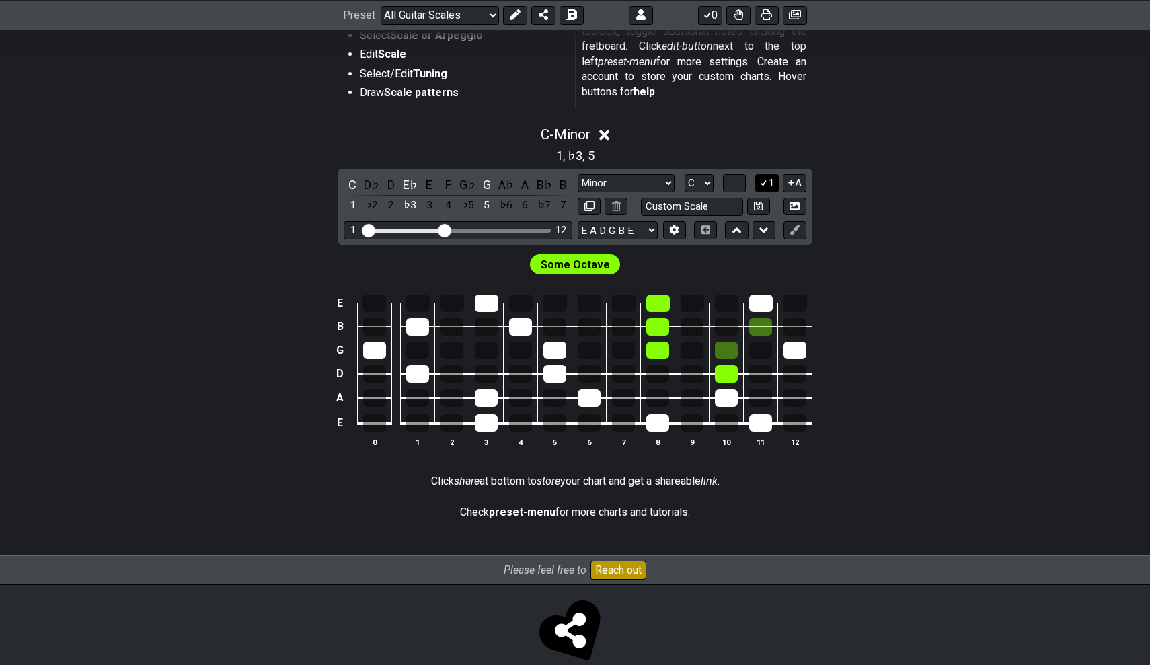
click at [767, 182] on button "1" at bounding box center [766, 183] width 23 height 18
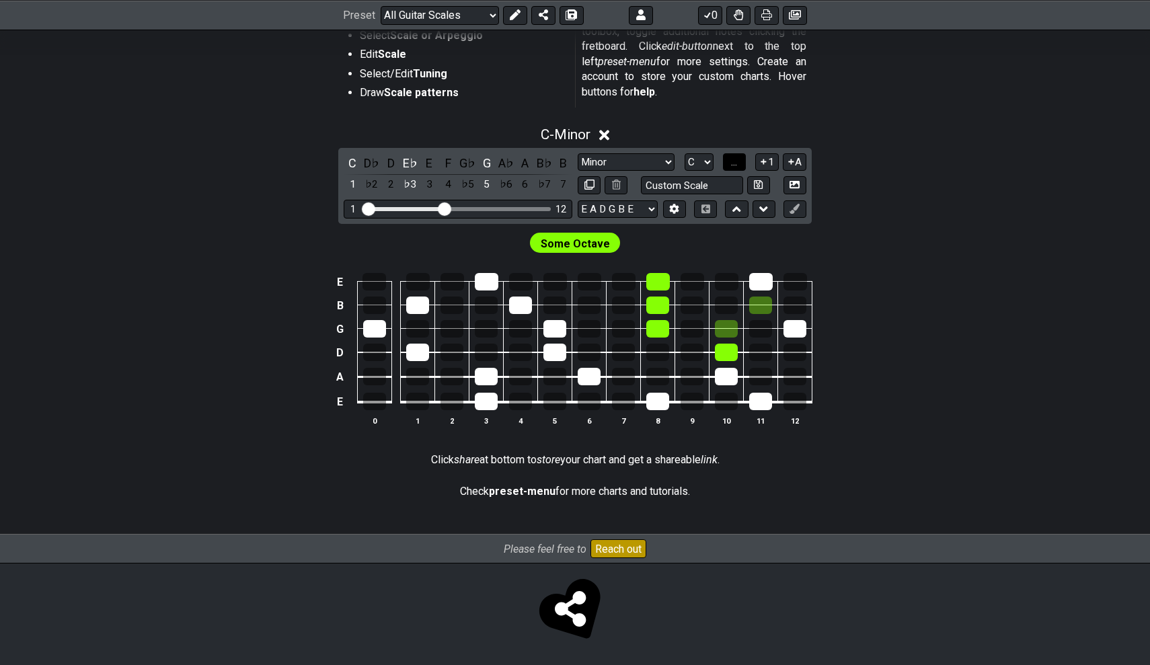
click at [736, 156] on span "..." at bounding box center [734, 162] width 6 height 12
click at [767, 157] on button "1" at bounding box center [766, 162] width 23 height 18
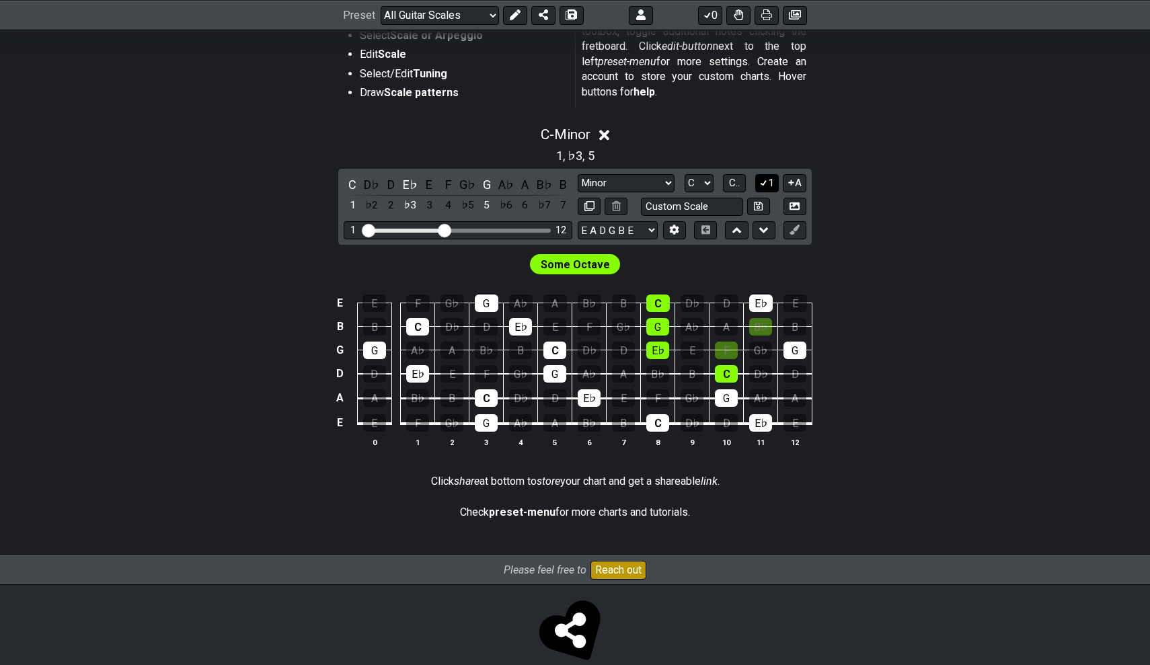
click at [758, 179] on icon at bounding box center [763, 182] width 13 height 10
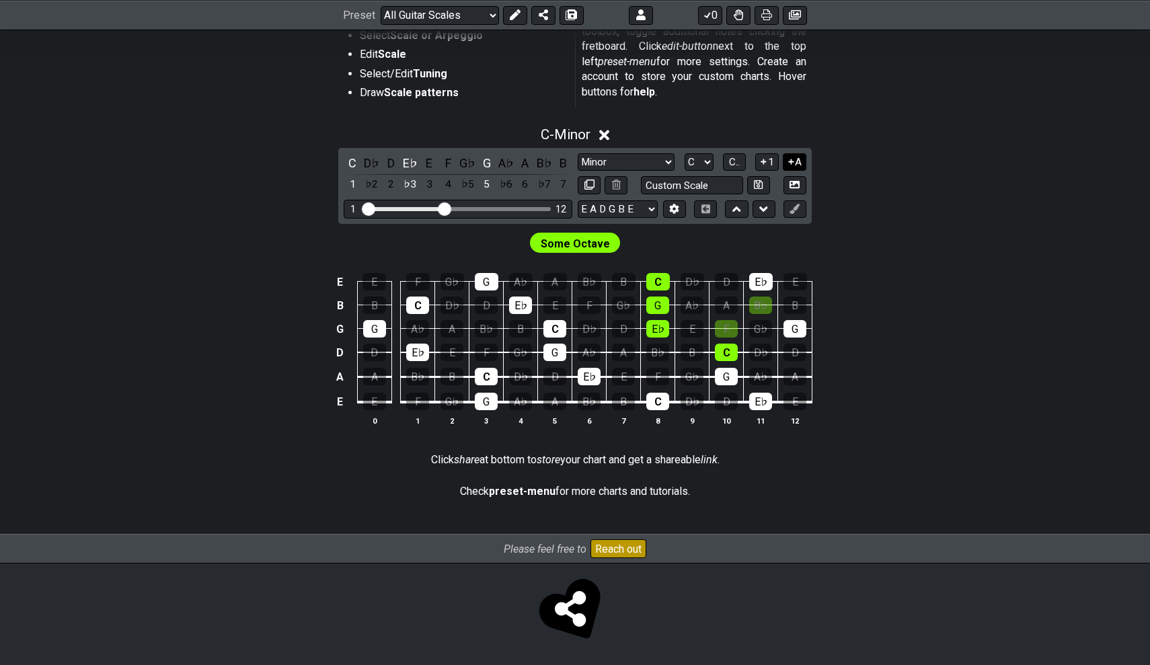
click at [796, 163] on button "A" at bounding box center [794, 162] width 24 height 18
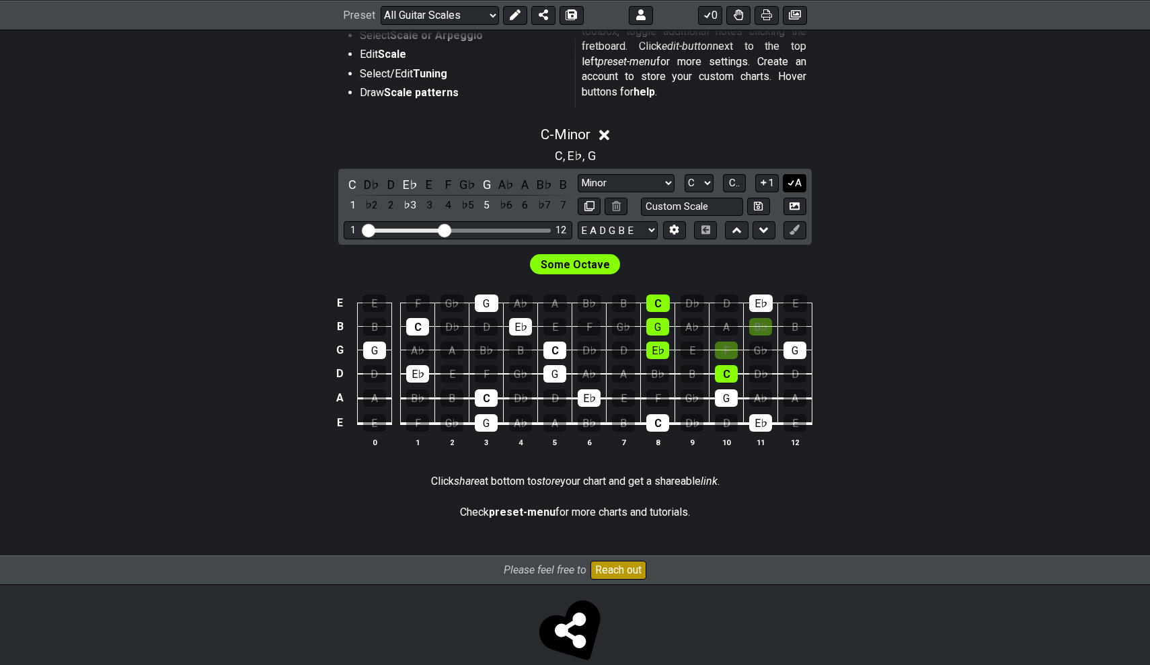
click at [796, 163] on div "C , E♭ , G" at bounding box center [574, 154] width 1049 height 22
click at [796, 176] on button "A" at bounding box center [794, 183] width 24 height 18
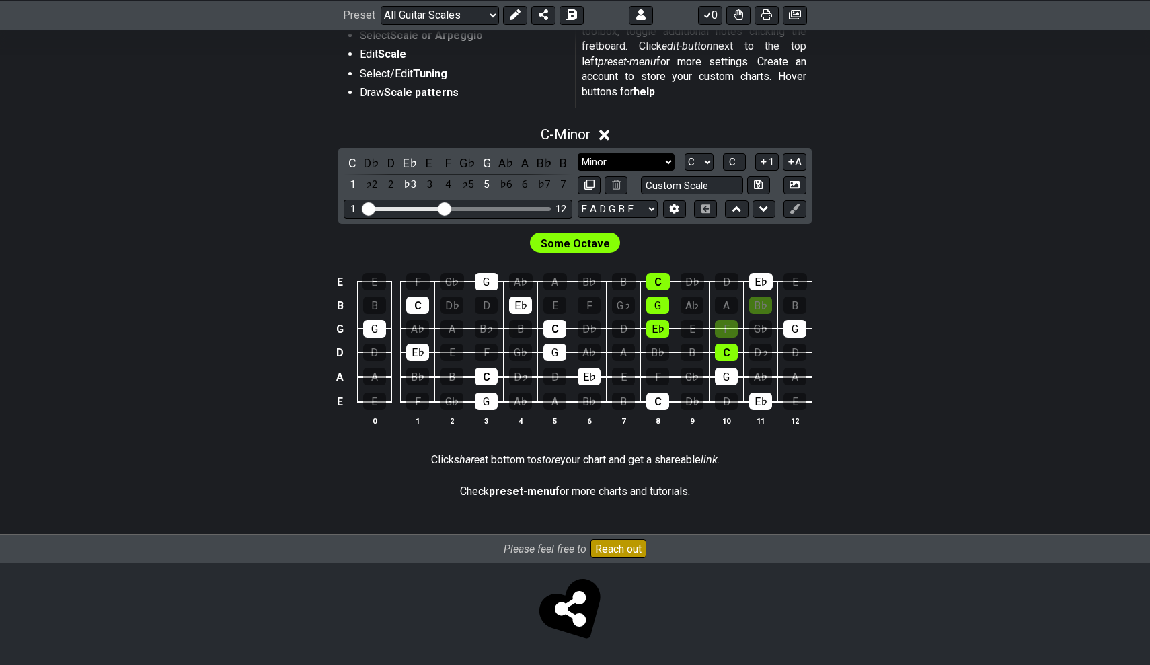
click at [625, 166] on select "Minor Pentatonic Root Minor Pentatonic Major Pentatonic Minor Blues Major Blues…" at bounding box center [625, 162] width 97 height 18
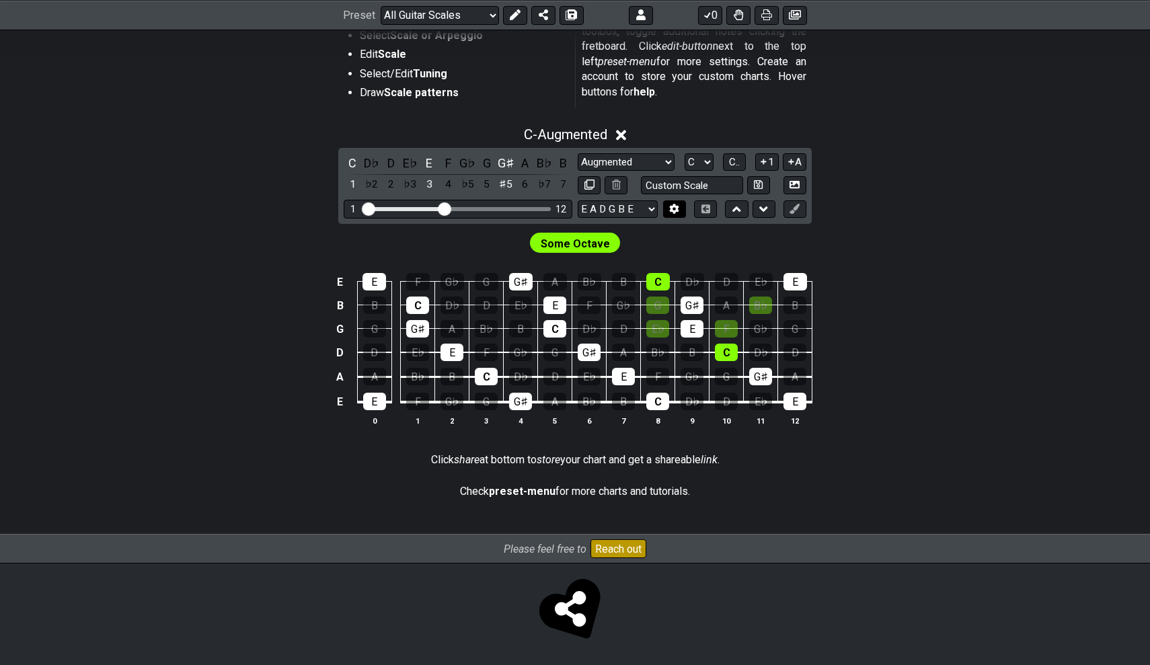
click at [668, 206] on button at bounding box center [674, 209] width 23 height 18
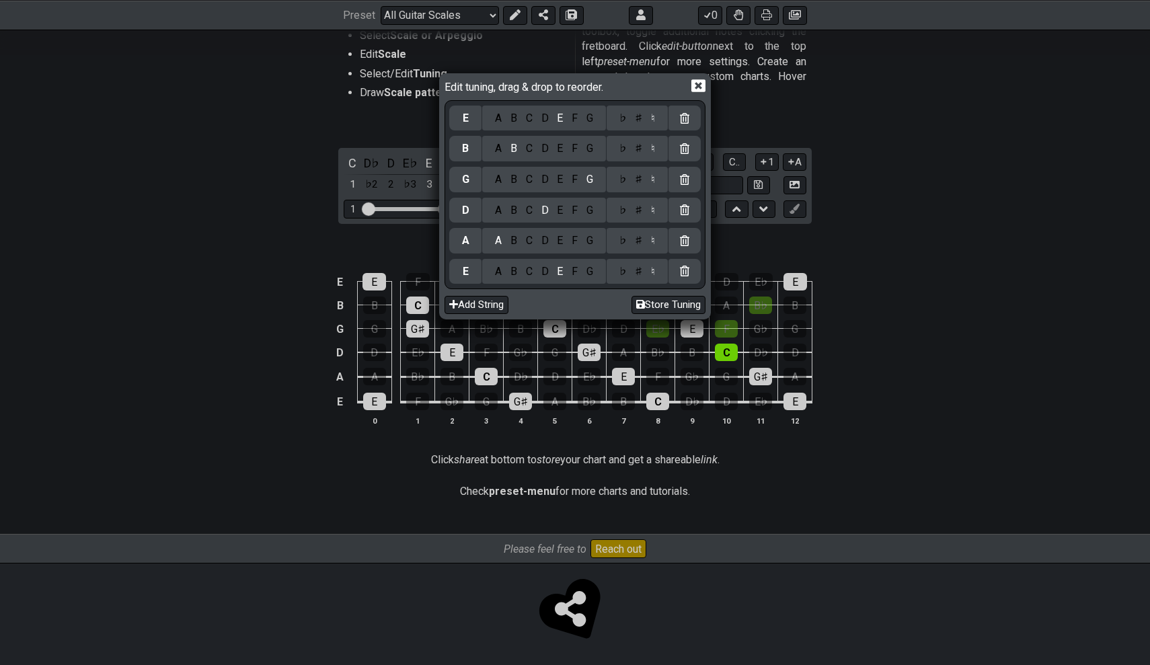
click at [978, 147] on div "Edit tuning, drag & drop to reorder. E A B C D E F G ♭ ♯ ♮ B A B C D E F G ♭ ♯ …" at bounding box center [575, 332] width 1150 height 665
click at [698, 87] on icon at bounding box center [698, 86] width 14 height 13
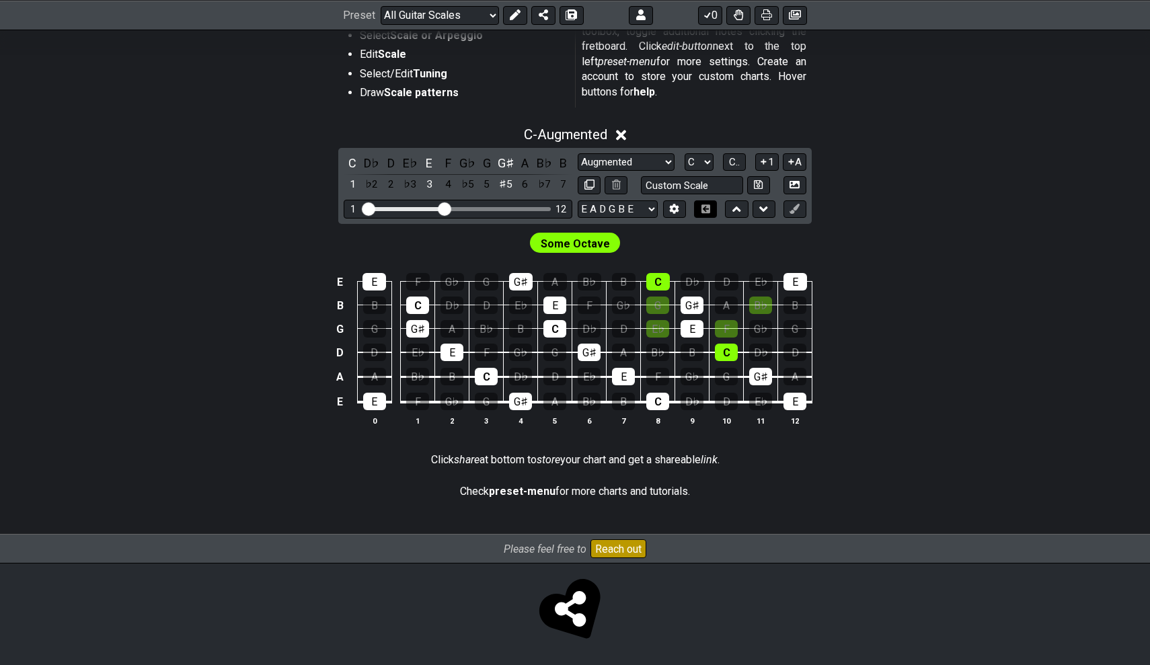
click at [703, 207] on icon at bounding box center [705, 208] width 9 height 9
click at [737, 207] on icon at bounding box center [736, 208] width 9 height 5
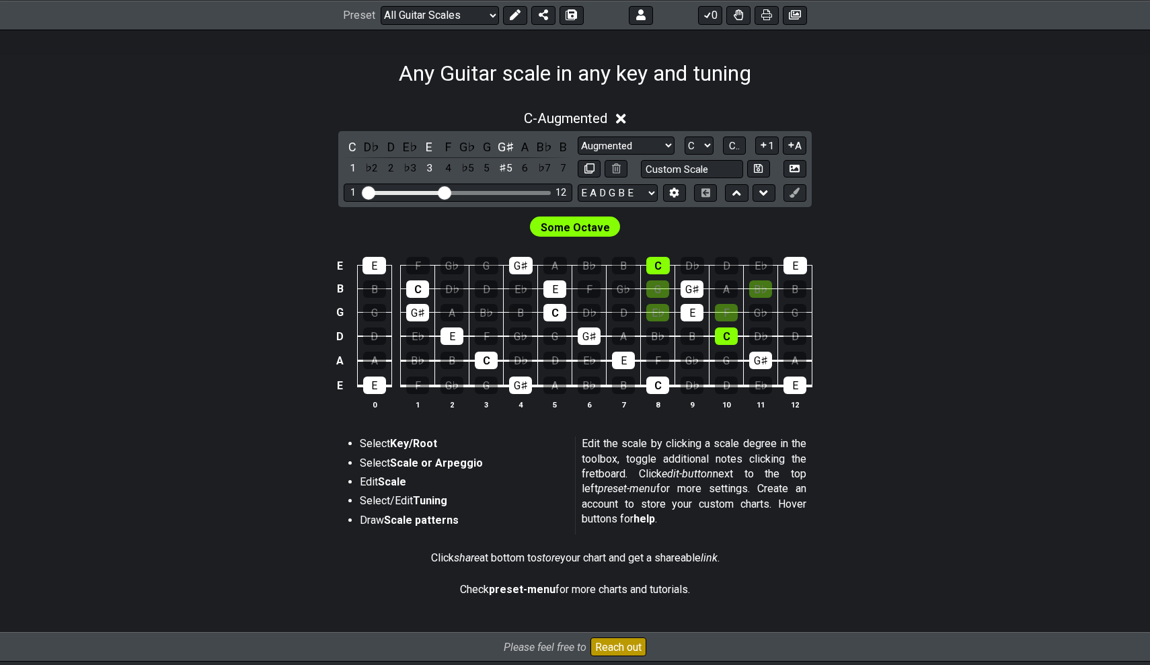
scroll to position [194, 0]
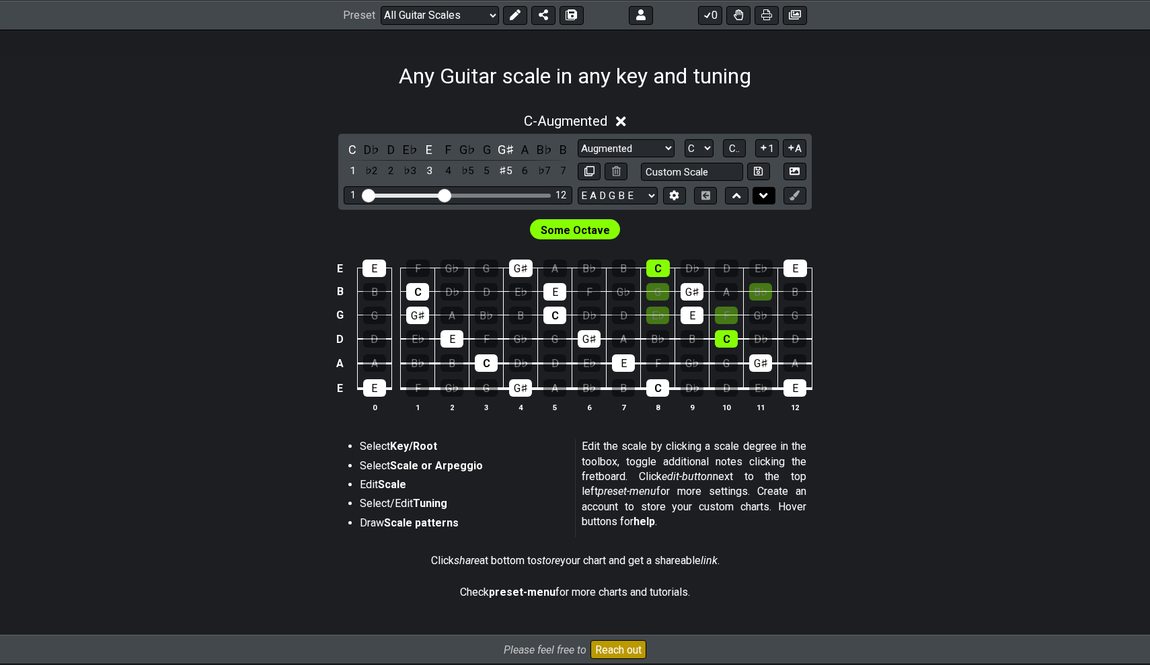
click at [762, 195] on icon at bounding box center [763, 195] width 9 height 5
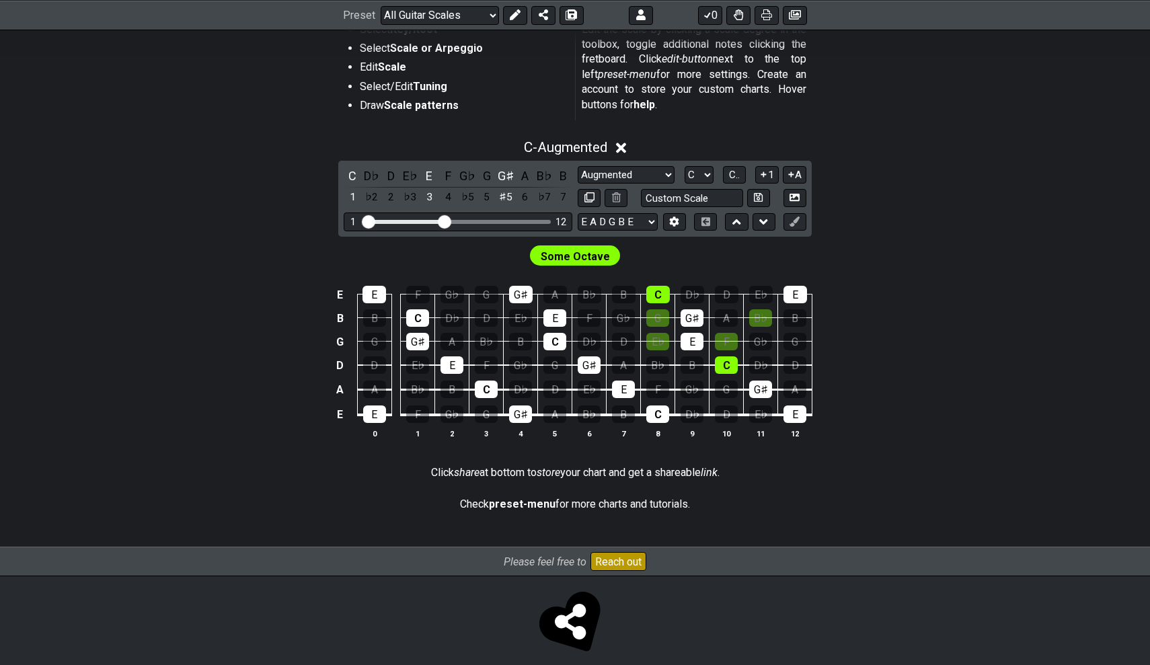
scroll to position [268, 0]
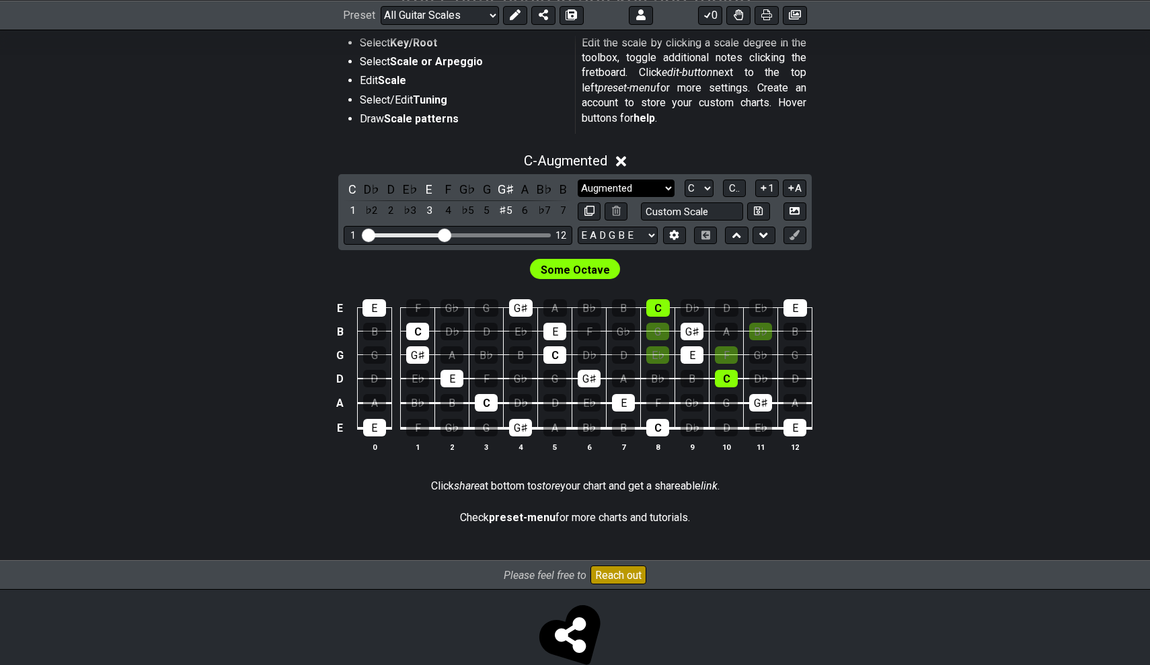
click at [641, 184] on select "Minor Pentatonic Root Minor Pentatonic Major Pentatonic Minor Blues Major Blues…" at bounding box center [625, 188] width 97 height 18
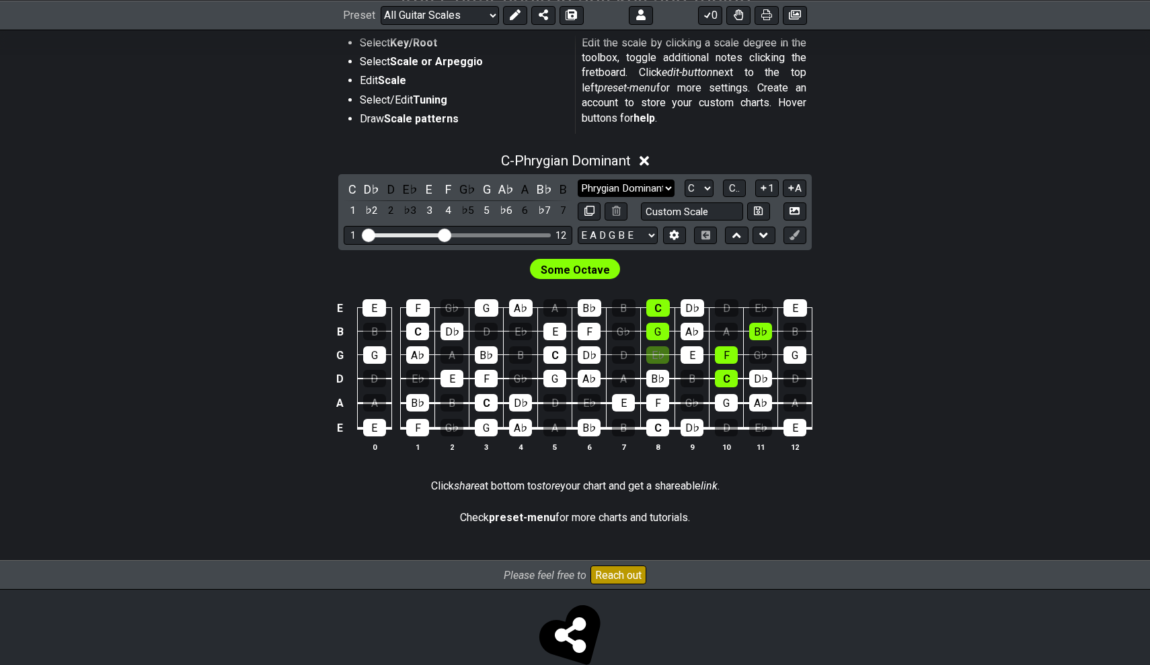
select select "Major Blues"
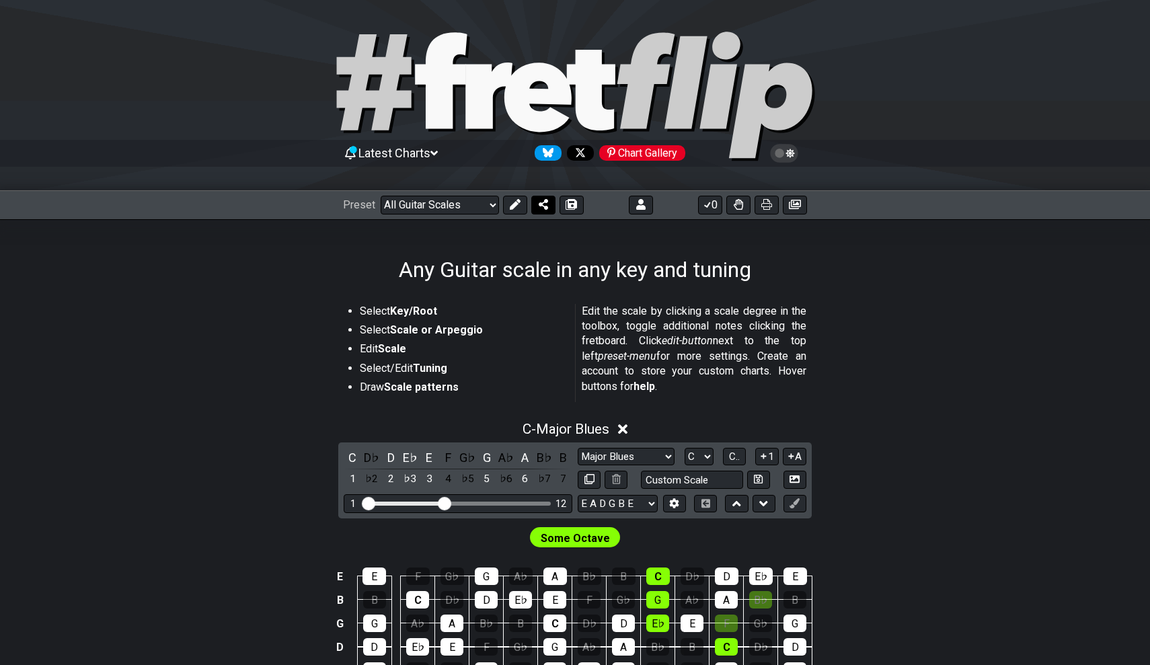
scroll to position [0, 0]
click at [635, 153] on div "Chart Gallery" at bounding box center [642, 152] width 86 height 15
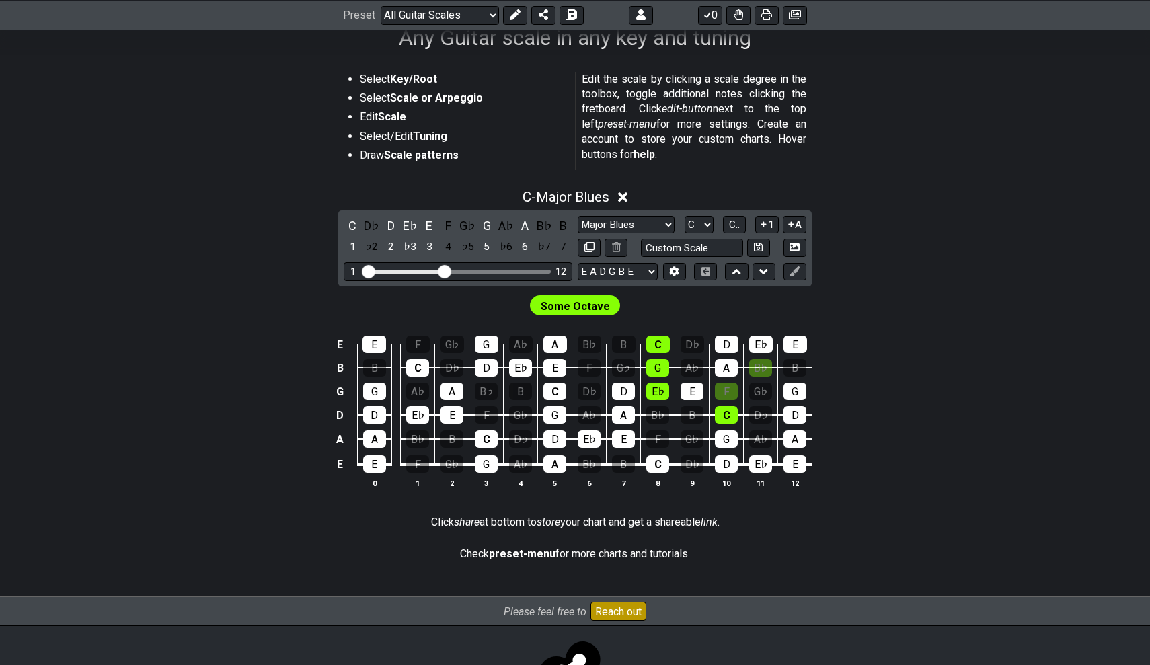
scroll to position [234, 0]
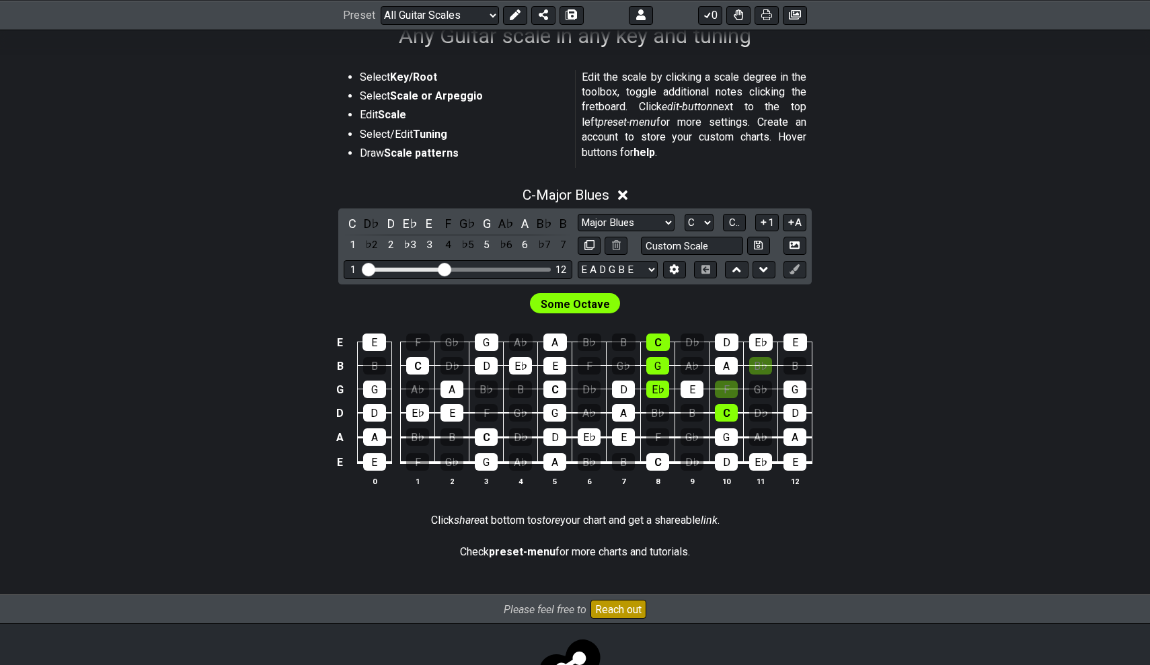
click at [407, 3] on div "Preset Welcome to #fretflip! Initial Preset Custom Preset Minor Pentatonic Majo…" at bounding box center [575, 15] width 1150 height 30
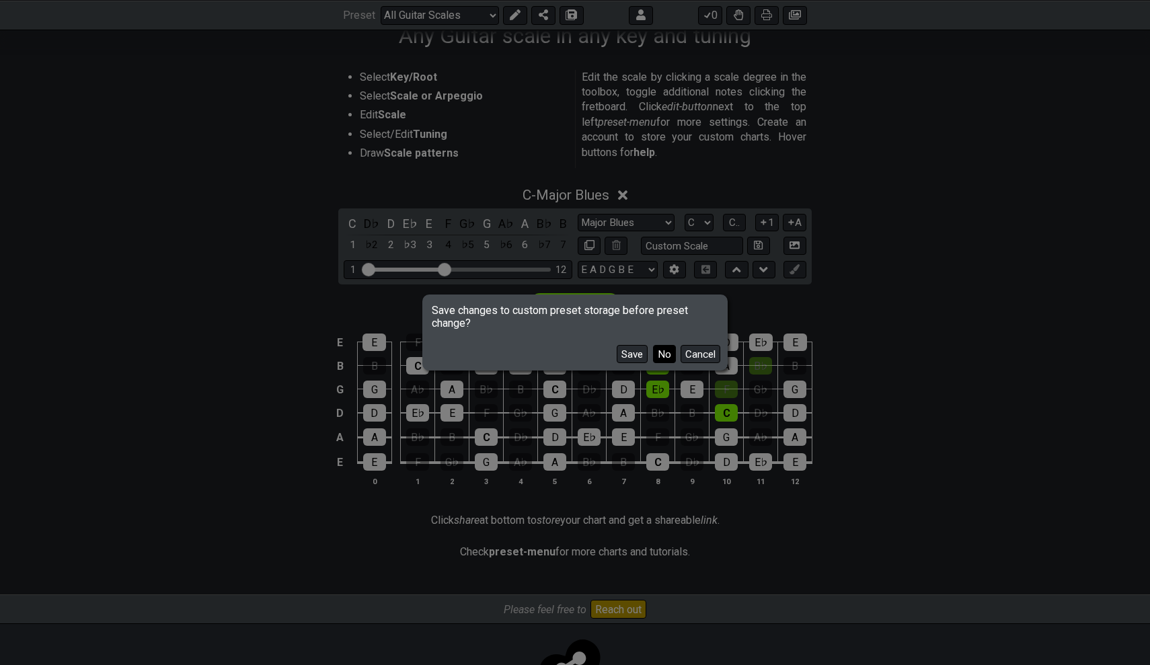
click at [661, 351] on button "No" at bounding box center [664, 354] width 23 height 18
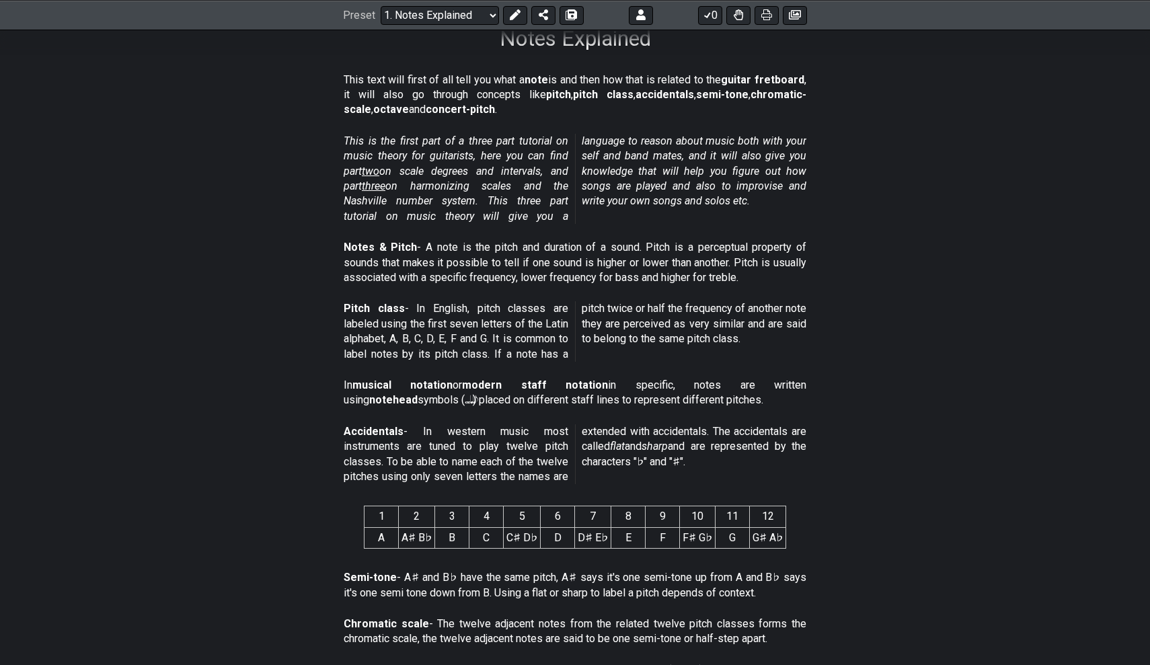
scroll to position [226, 0]
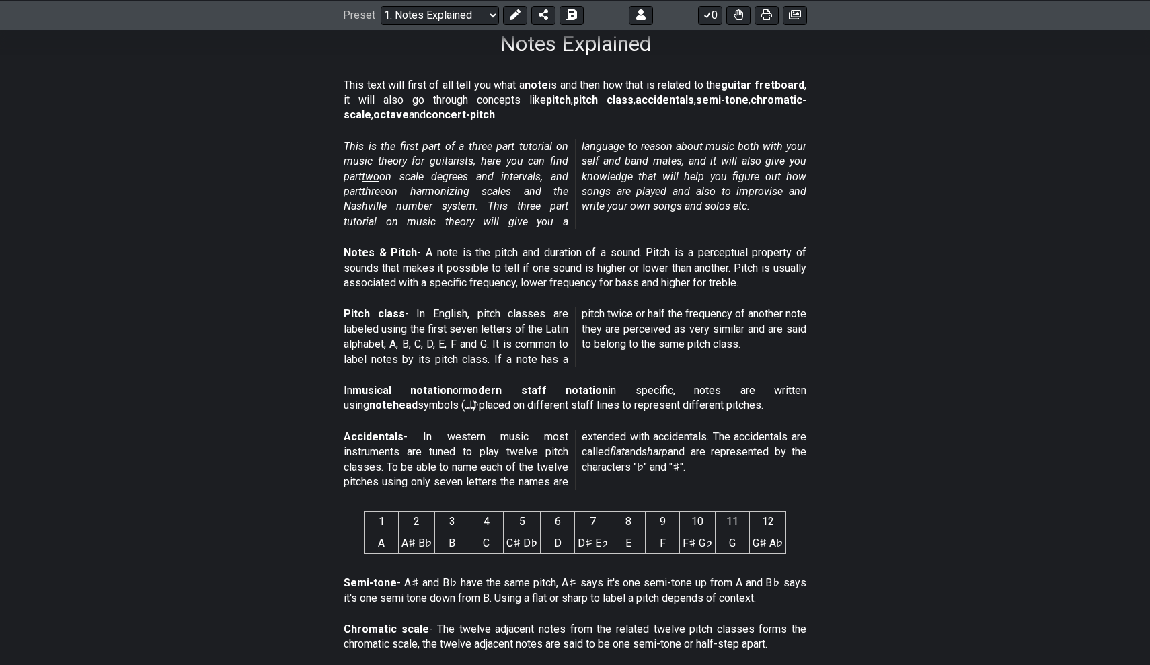
drag, startPoint x: 494, startPoint y: 329, endPoint x: 290, endPoint y: -79, distance: 456.1
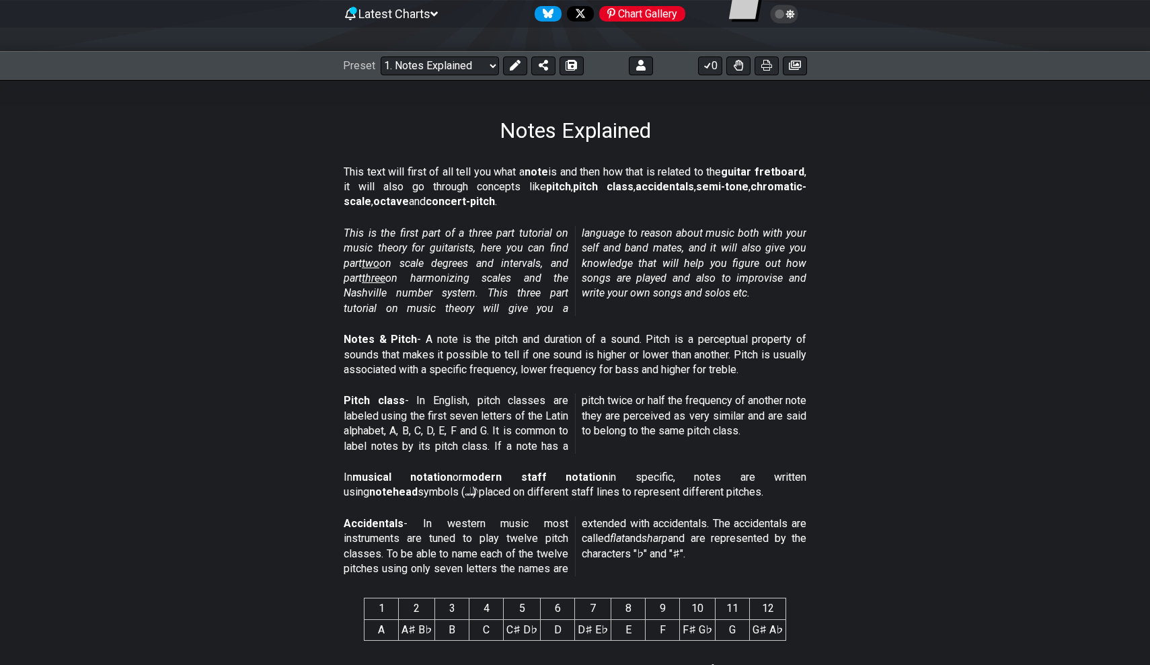
scroll to position [143, 0]
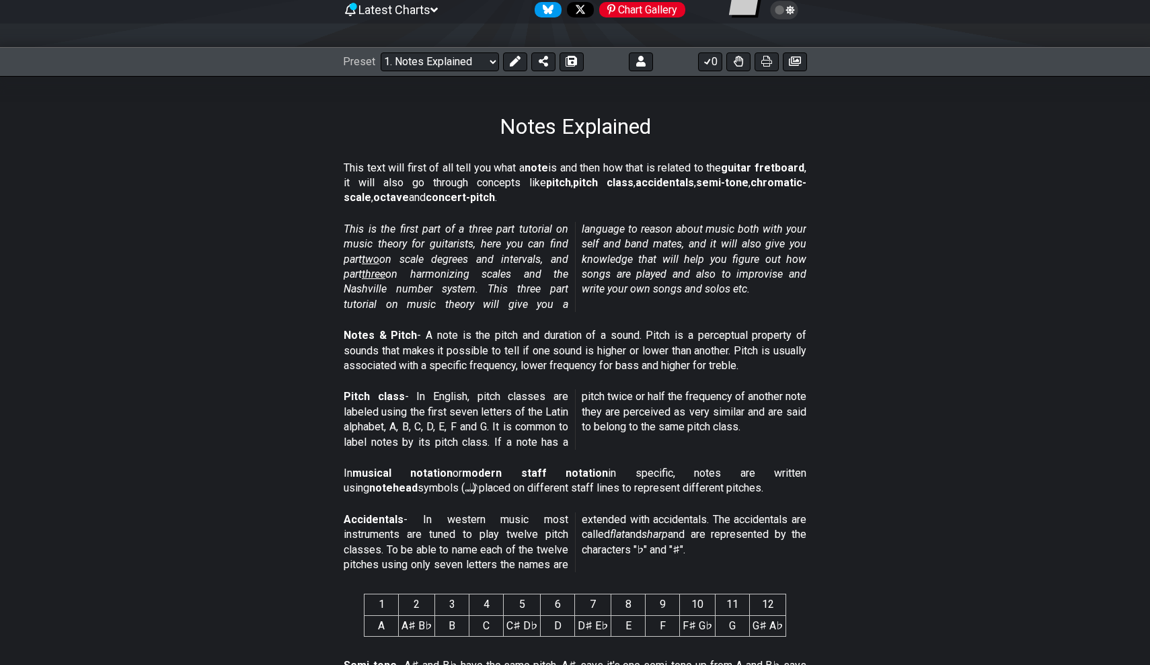
click at [452, 71] on div "Preset Welcome to #fretflip! Initial Preset Custom Preset Minor Pentatonic Majo…" at bounding box center [575, 62] width 1150 height 30
select select "/4nps"
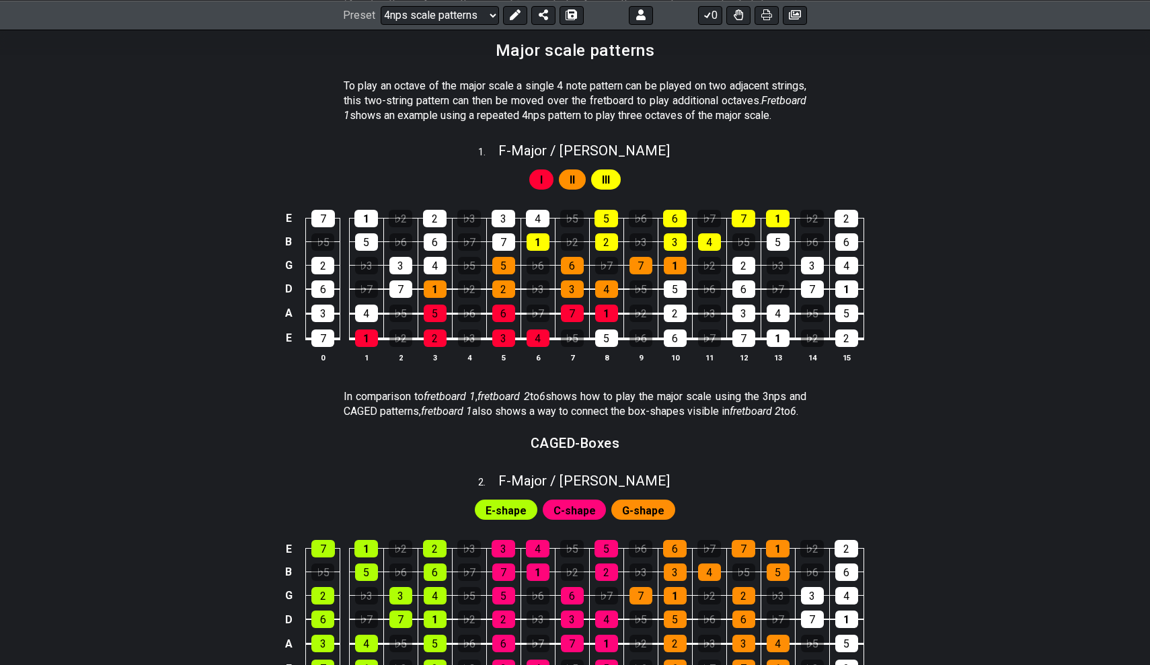
scroll to position [337, 0]
